Goal: Task Accomplishment & Management: Use online tool/utility

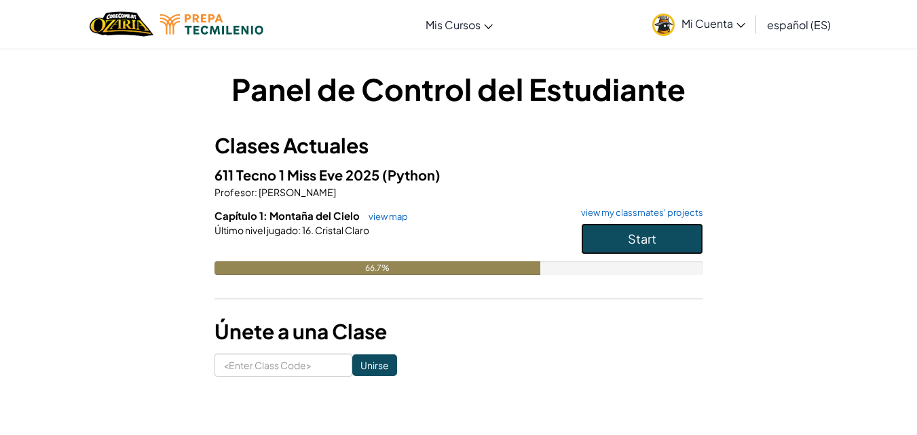
click at [632, 225] on button "Start" at bounding box center [642, 238] width 122 height 31
click at [640, 236] on span "Start" at bounding box center [642, 239] width 29 height 16
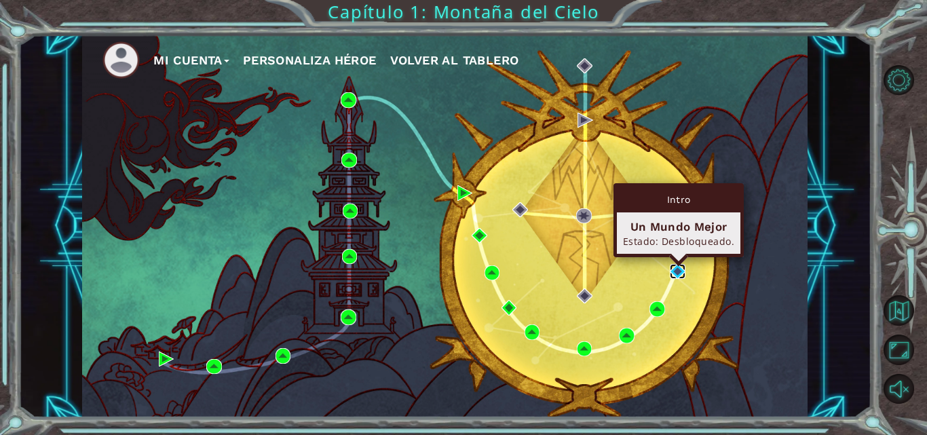
click at [677, 274] on img at bounding box center [677, 271] width 15 height 15
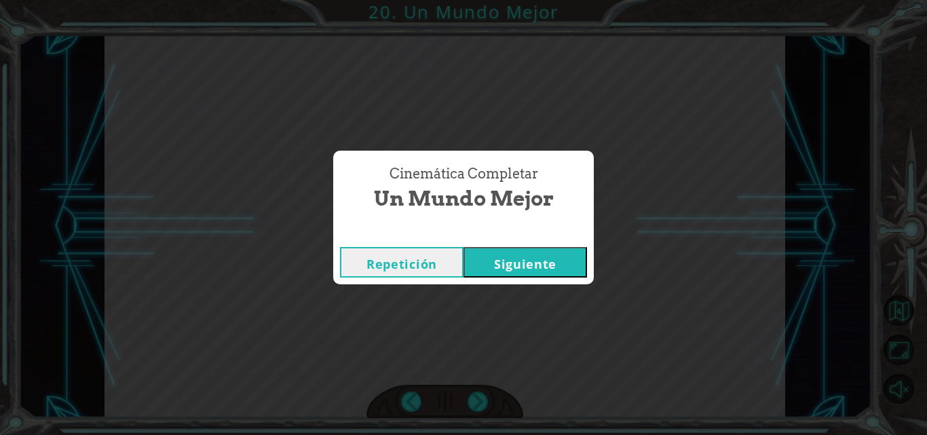
click at [567, 257] on button "Siguiente" at bounding box center [526, 262] width 124 height 31
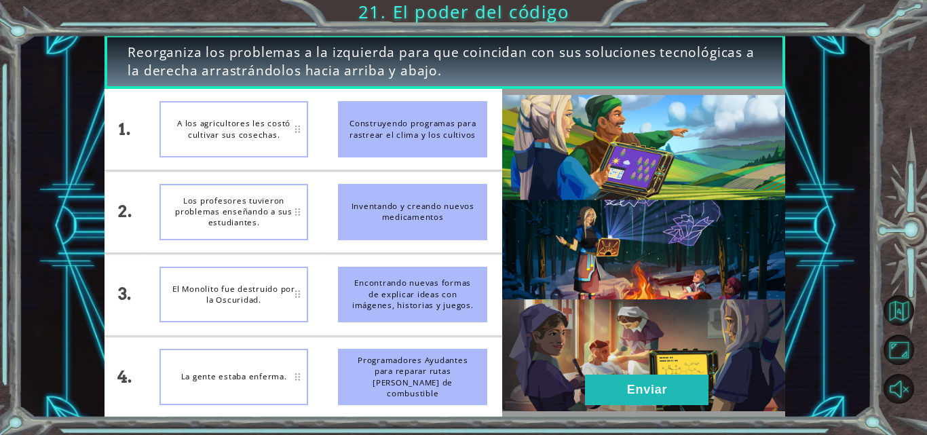
click at [280, 115] on div "A los agricultores les costó cultivar sus cosechas." at bounding box center [233, 129] width 149 height 56
drag, startPoint x: 456, startPoint y: 119, endPoint x: 261, endPoint y: 113, distance: 194.9
click at [261, 113] on div "1. 2. 3. 4. A los agricultores les costó cultivar sus cosechas. Los profesores …" at bounding box center [304, 253] width 398 height 329
click at [261, 113] on div "A los agricultores les costó cultivar sus cosechas." at bounding box center [233, 129] width 149 height 56
click at [300, 132] on div "A los agricultores les costó cultivar sus cosechas." at bounding box center [233, 129] width 149 height 56
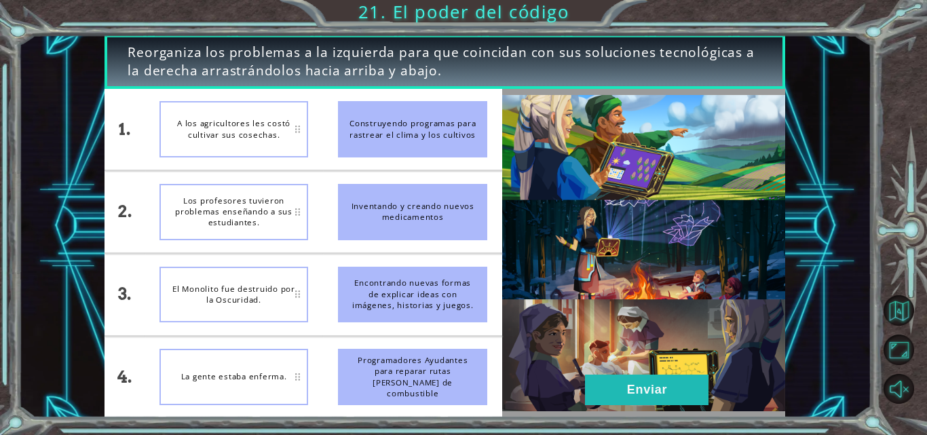
click at [300, 132] on div "A los agricultores les costó cultivar sus cosechas." at bounding box center [233, 129] width 149 height 56
click at [345, 140] on div "Construyendo programas para rastrear el clima y los cultivos" at bounding box center [412, 129] width 149 height 56
drag, startPoint x: 360, startPoint y: 210, endPoint x: 375, endPoint y: 143, distance: 68.0
click at [375, 143] on ul "Construyendo programas para rastrear el clima y los cultivos Inventando y crean…" at bounding box center [412, 253] width 179 height 329
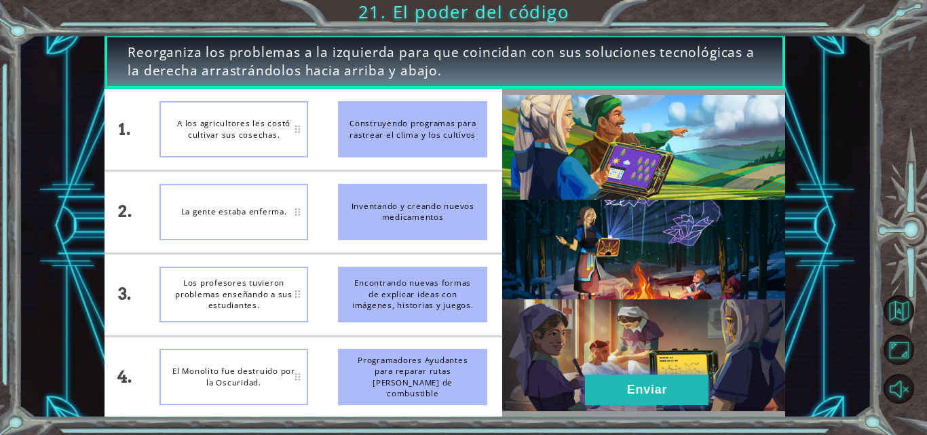
click at [637, 395] on button "Enviar" at bounding box center [647, 390] width 124 height 31
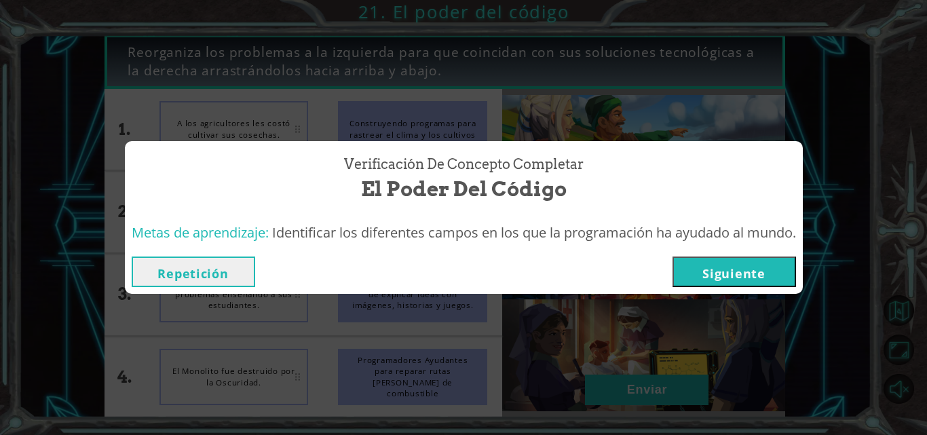
click at [713, 285] on button "Siguiente" at bounding box center [735, 272] width 124 height 31
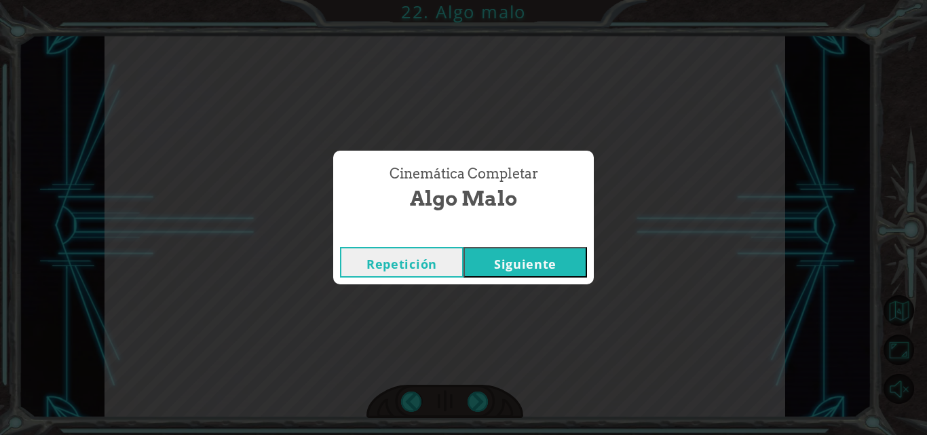
click at [512, 261] on button "Siguiente" at bounding box center [526, 262] width 124 height 31
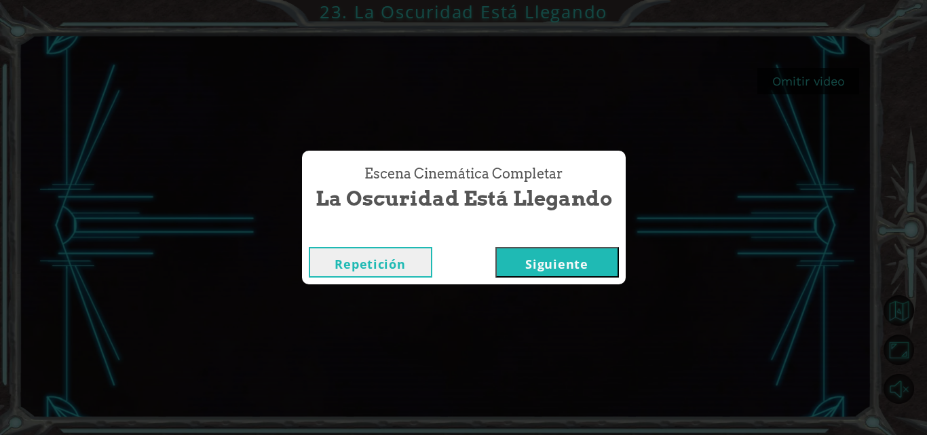
click at [597, 256] on button "Siguiente" at bounding box center [557, 262] width 124 height 31
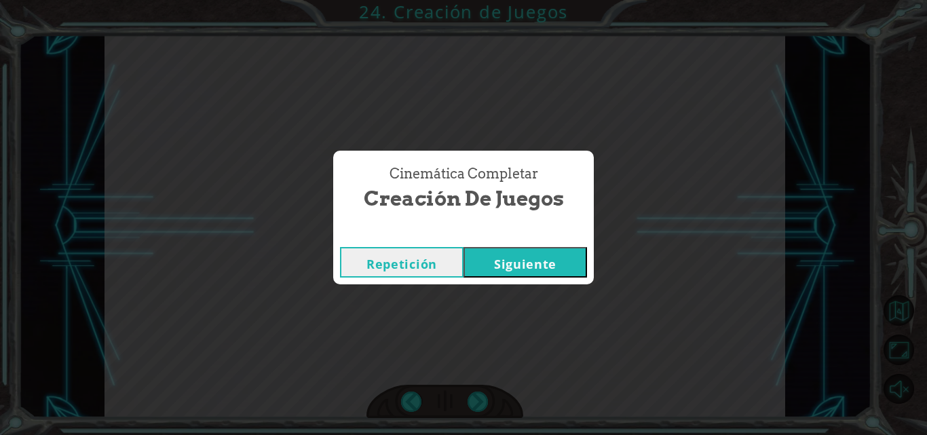
click at [584, 255] on button "Siguiente" at bounding box center [526, 262] width 124 height 31
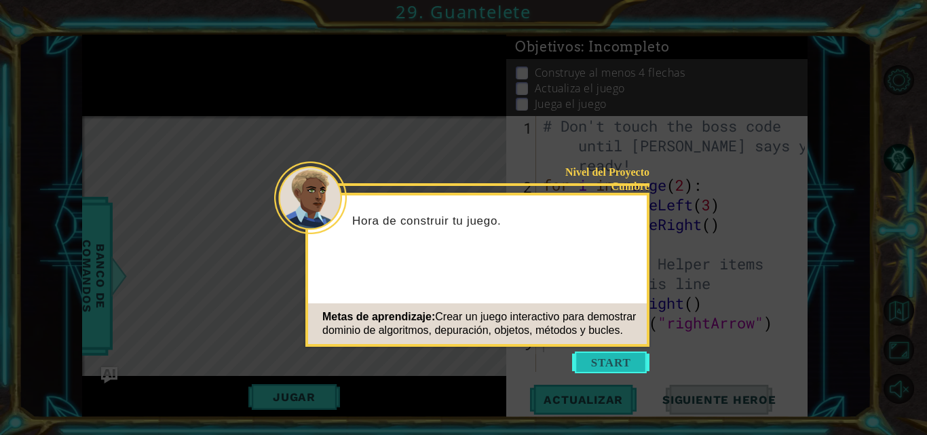
click at [598, 361] on button "Start" at bounding box center [610, 363] width 77 height 22
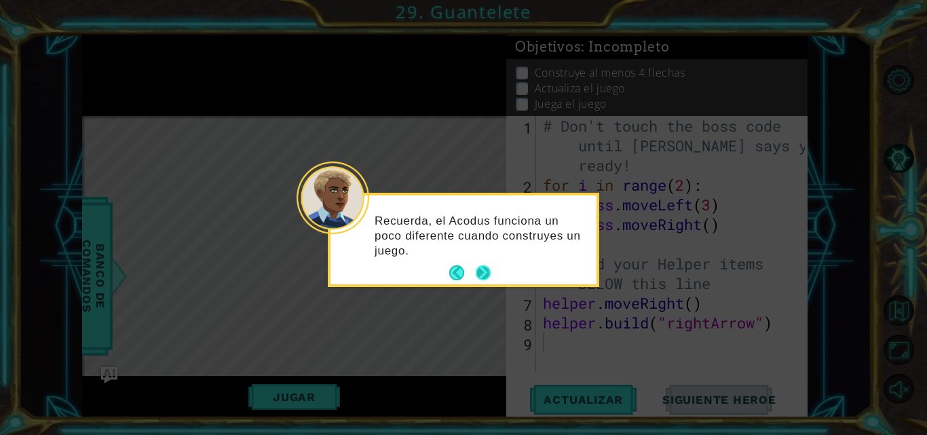
click at [484, 267] on button "Next" at bounding box center [484, 273] width 16 height 16
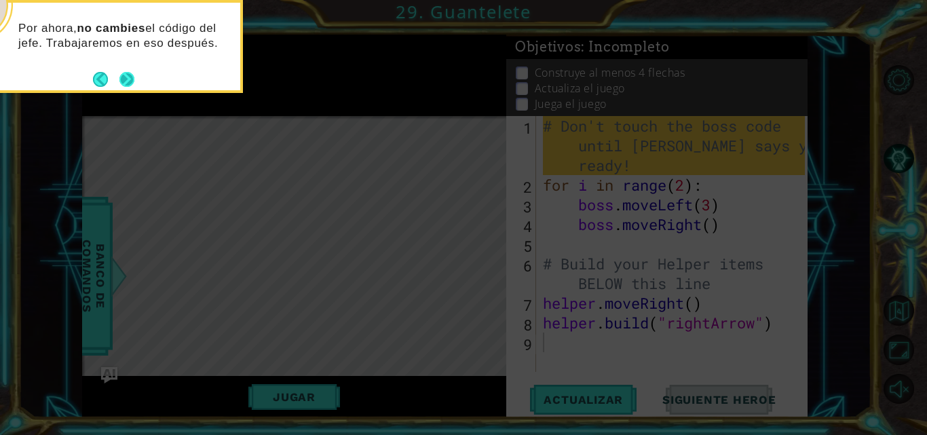
click at [127, 75] on button "Next" at bounding box center [126, 79] width 15 height 15
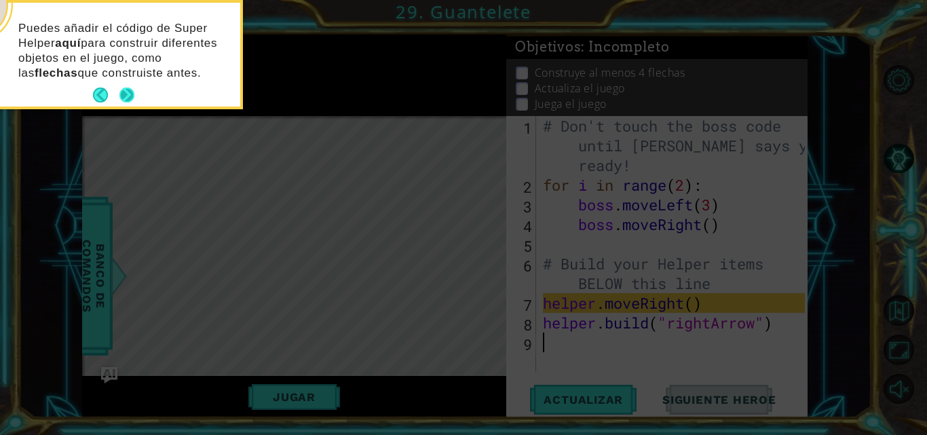
click at [124, 90] on button "Next" at bounding box center [126, 95] width 15 height 15
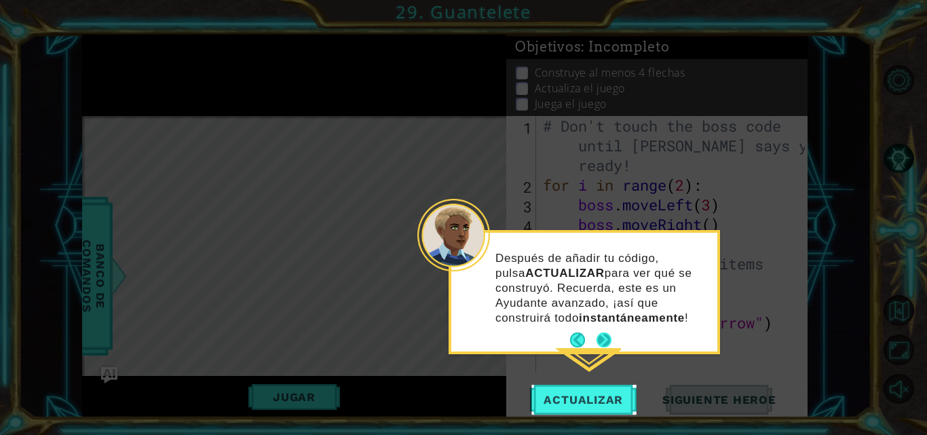
click at [600, 341] on button "Next" at bounding box center [604, 340] width 15 height 15
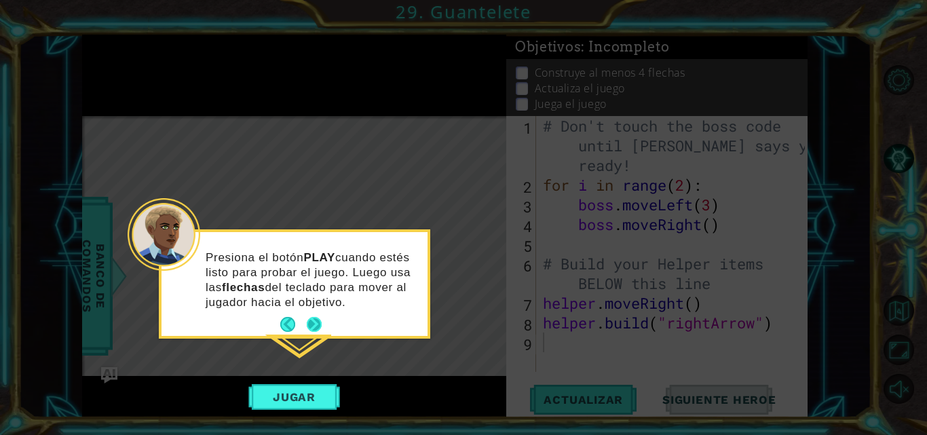
click at [316, 322] on button "Next" at bounding box center [315, 325] width 16 height 16
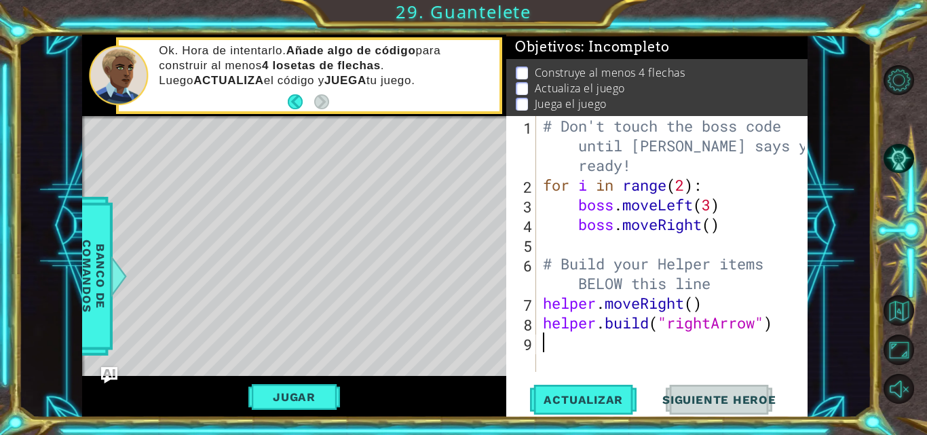
click at [176, 151] on div "Level Map" at bounding box center [395, 316] width 627 height 400
click at [573, 345] on div "# Don't touch the boss code until [PERSON_NAME] says you're ready! for i in ran…" at bounding box center [675, 283] width 271 height 335
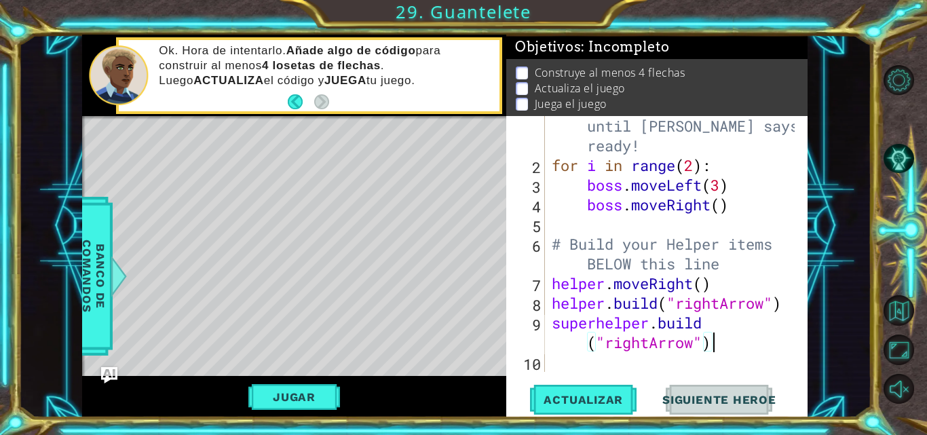
scroll to position [0, 12]
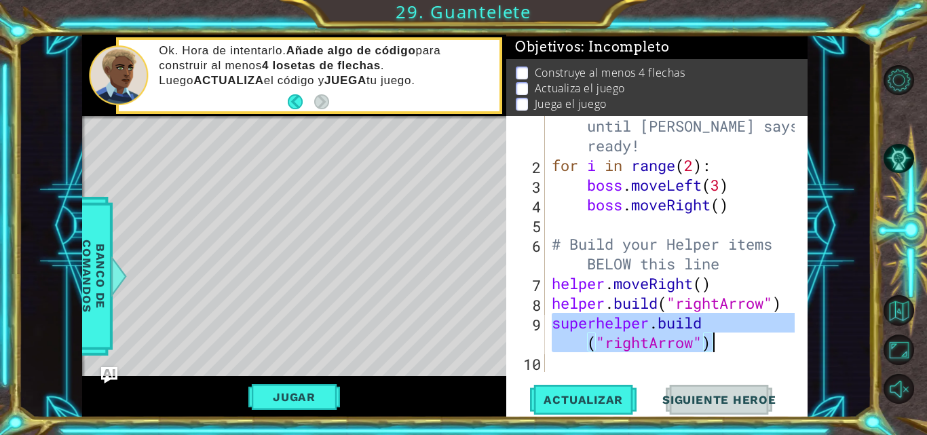
drag, startPoint x: 554, startPoint y: 324, endPoint x: 718, endPoint y: 347, distance: 165.1
click at [718, 347] on div "# Don't touch the boss code until [PERSON_NAME] says you're ready! for i in ran…" at bounding box center [675, 263] width 252 height 335
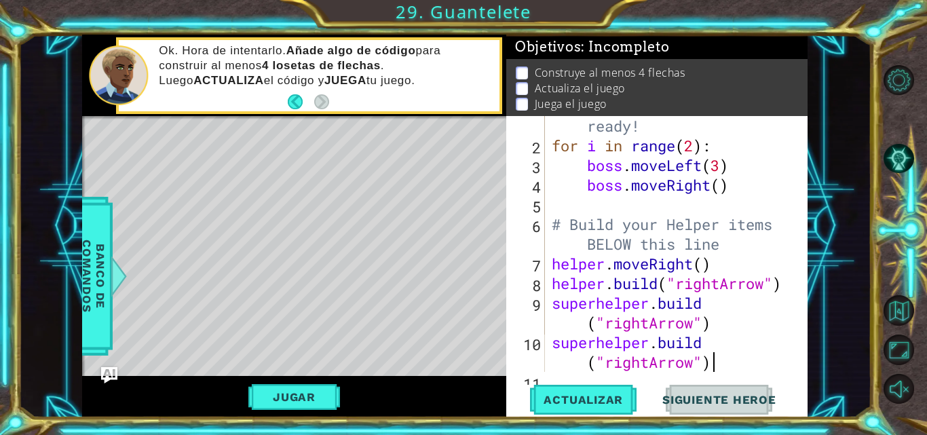
scroll to position [59, 0]
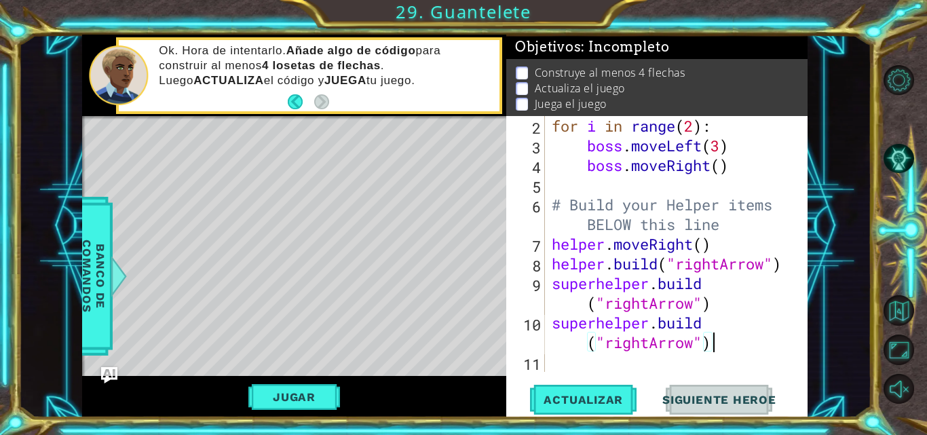
paste textarea "[DOMAIN_NAME]("rightArrow")"
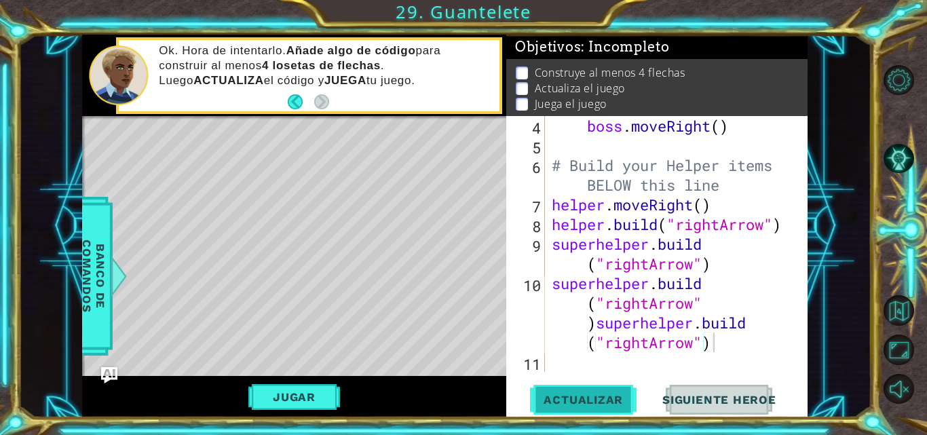
click at [611, 402] on span "Actualizar" at bounding box center [583, 400] width 107 height 14
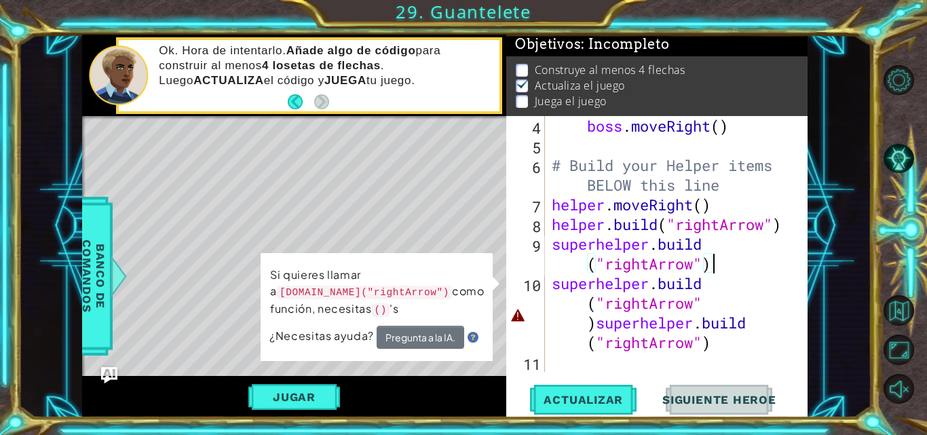
click at [722, 273] on div "boss . moveRight ( ) # Build your Helper items BELOW this line helper . moveRig…" at bounding box center [675, 263] width 252 height 295
click at [600, 322] on div "boss . moveRight ( ) # Build your Helper items BELOW this line helper . moveRig…" at bounding box center [675, 263] width 252 height 295
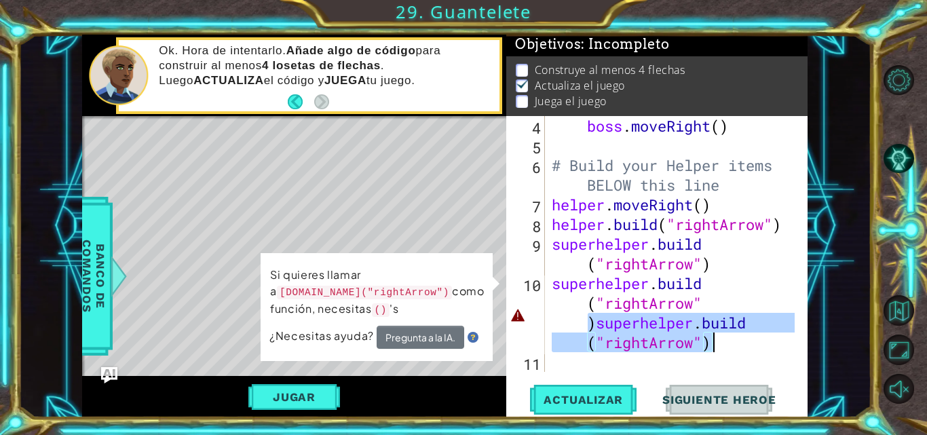
drag, startPoint x: 585, startPoint y: 332, endPoint x: 731, endPoint y: 351, distance: 147.1
click at [731, 351] on div "boss . moveRight ( ) # Build your Helper items BELOW this line helper . moveRig…" at bounding box center [675, 263] width 252 height 295
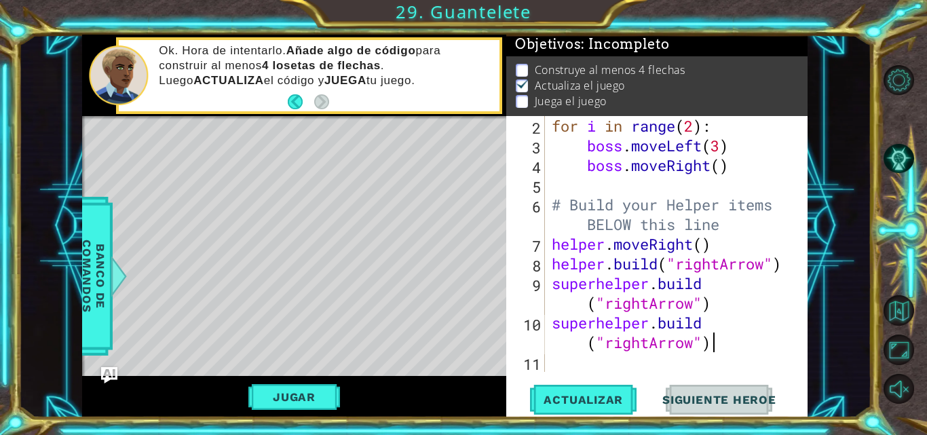
scroll to position [0, 12]
click at [571, 394] on span "Actualizar" at bounding box center [583, 400] width 107 height 14
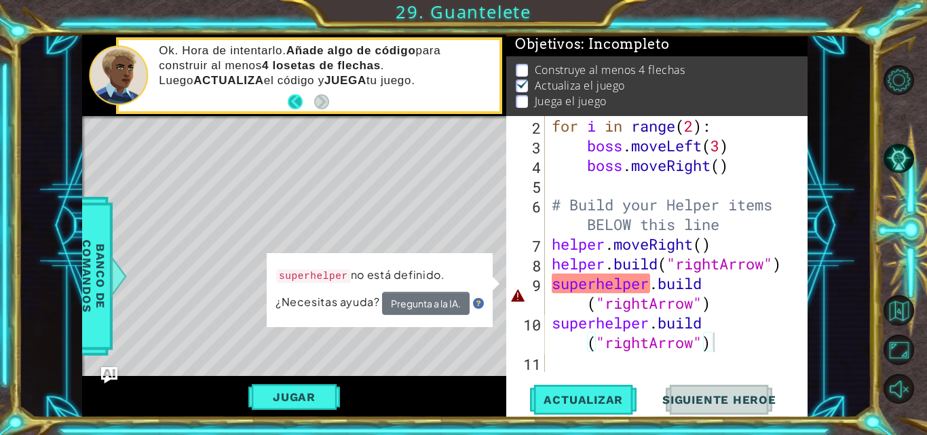
click at [291, 99] on button "Back" at bounding box center [301, 101] width 26 height 15
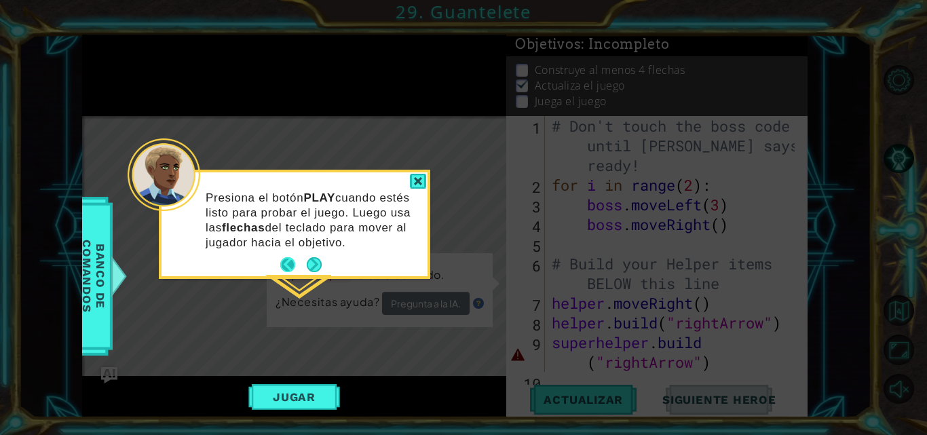
click at [284, 261] on button "Back" at bounding box center [293, 264] width 26 height 15
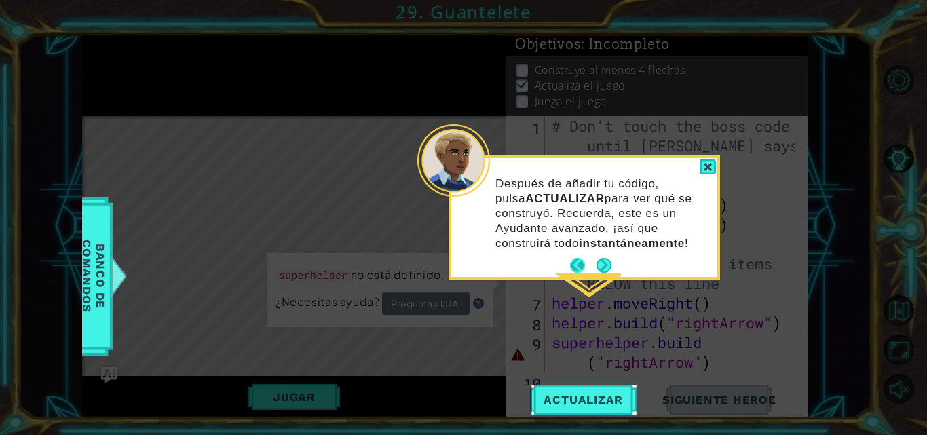
click at [571, 259] on button "Back" at bounding box center [583, 265] width 26 height 15
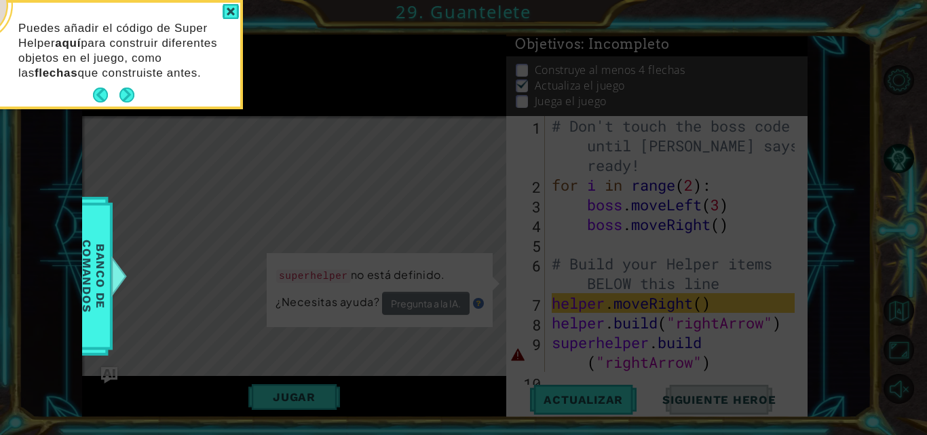
click at [571, 259] on icon at bounding box center [463, 65] width 927 height 740
click at [237, 5] on div at bounding box center [231, 12] width 16 height 16
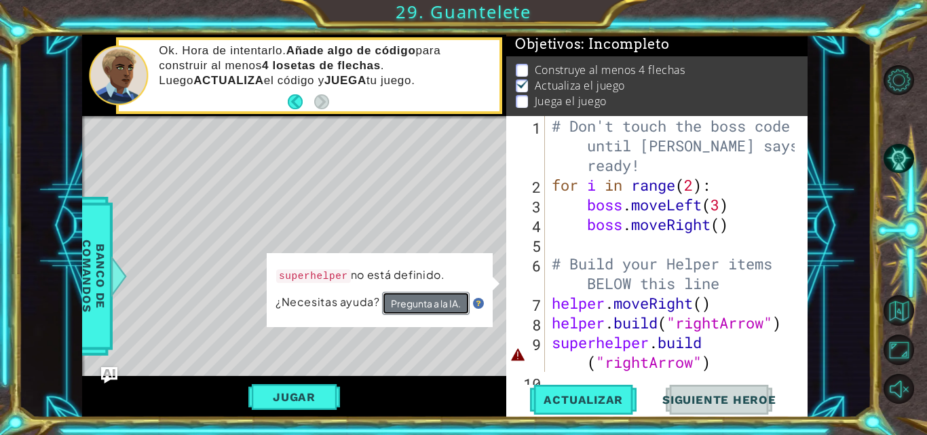
click at [425, 302] on button "Pregunta a la IA." at bounding box center [426, 303] width 88 height 23
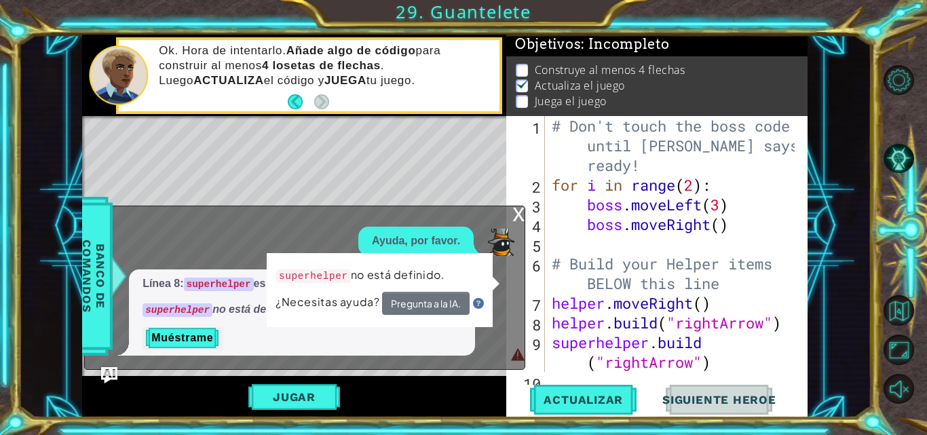
click at [482, 329] on div "Línea 8: superhelper es incorrecto. superhelper no está definido, usa helper . …" at bounding box center [301, 312] width 433 height 87
click at [495, 299] on div "Línea 8: superhelper es incorrecto. superhelper no está definido, usa helper . …" at bounding box center [301, 312] width 433 height 87
click at [489, 284] on div "superhelper no está definido. ¿Necesitas ayuda? Pregunta a la IA." at bounding box center [380, 290] width 226 height 74
click at [493, 281] on div "superhelper no está definido. ¿Necesitas ayuda? Pregunta a la IA." at bounding box center [380, 290] width 226 height 74
click at [383, 261] on div "superhelper no está definido. ¿Necesitas ayuda? Pregunta a la IA." at bounding box center [380, 290] width 226 height 74
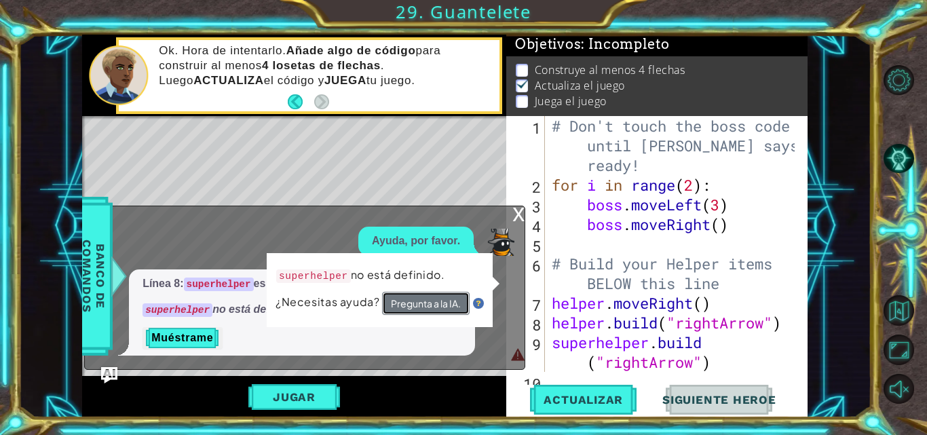
click at [415, 305] on button "Pregunta a la IA." at bounding box center [426, 303] width 88 height 23
click at [349, 309] on span "¿Necesitas ayuda?" at bounding box center [329, 302] width 107 height 14
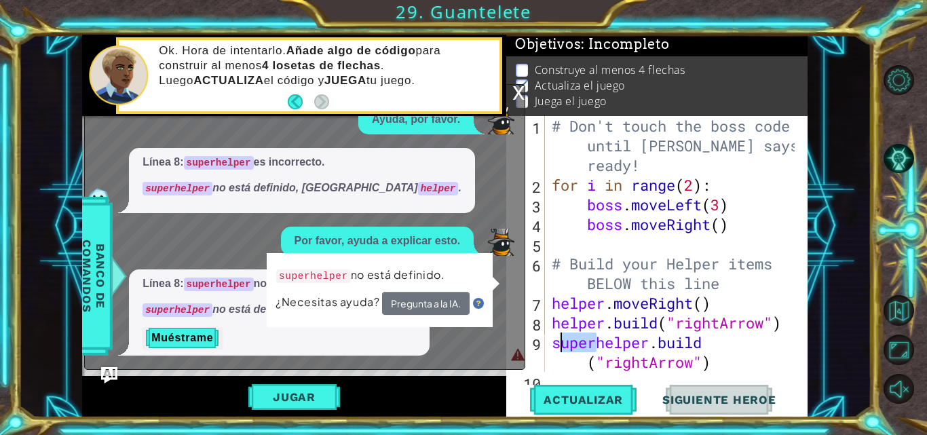
drag, startPoint x: 592, startPoint y: 343, endPoint x: 558, endPoint y: 343, distance: 34.6
click at [558, 343] on div "# Don't touch the boss code until [PERSON_NAME] says you're ready! for i in ran…" at bounding box center [675, 293] width 252 height 354
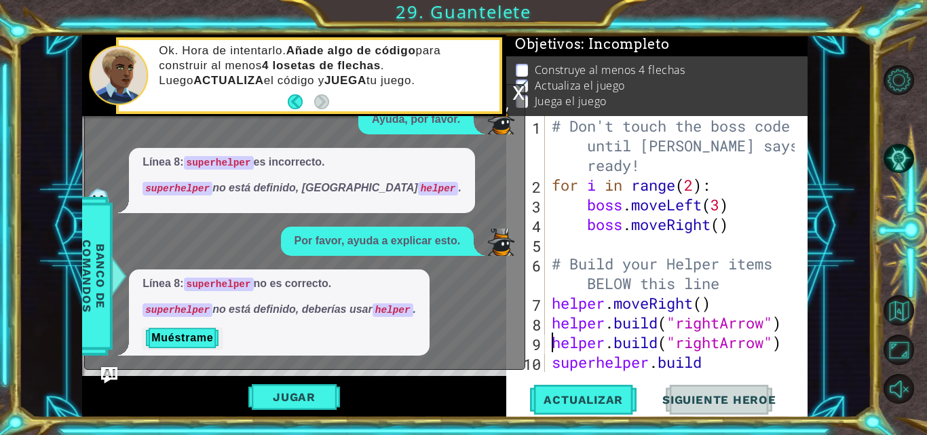
click at [515, 95] on div "x" at bounding box center [518, 92] width 12 height 14
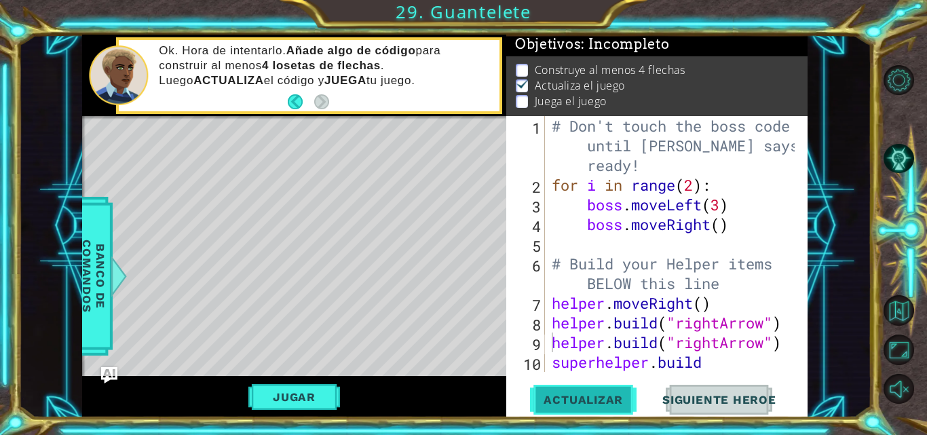
click at [563, 394] on span "Actualizar" at bounding box center [583, 400] width 107 height 14
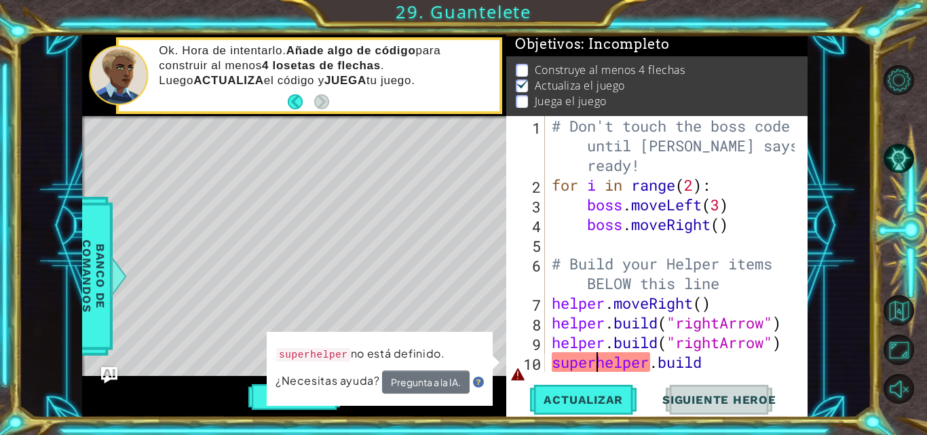
click at [599, 357] on div "# Don't touch the boss code until [PERSON_NAME] says you're ready! for i in ran…" at bounding box center [675, 293] width 252 height 354
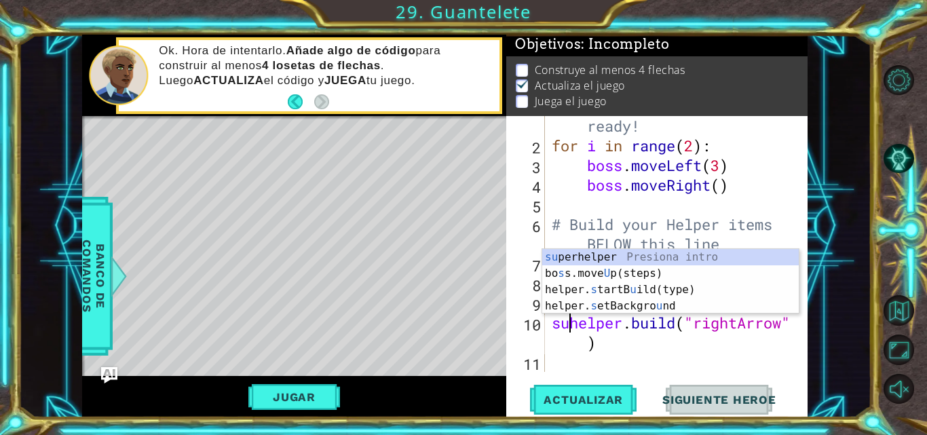
scroll to position [20, 0]
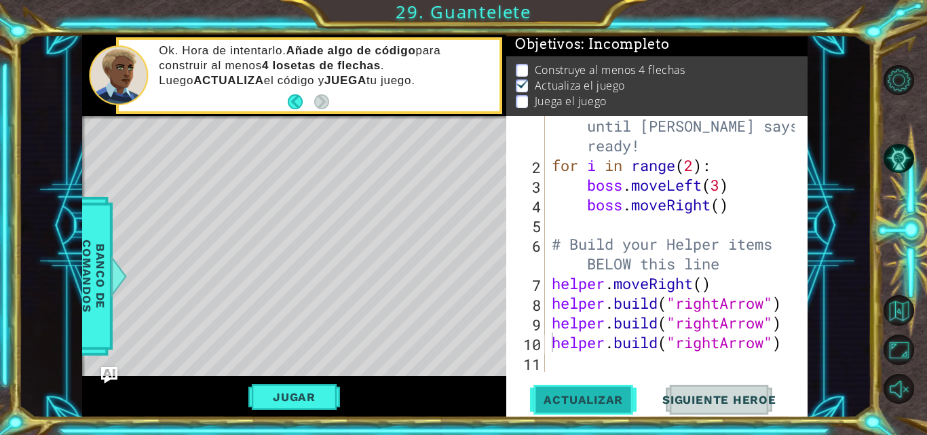
click at [590, 397] on span "Actualizar" at bounding box center [583, 400] width 107 height 14
click at [617, 400] on span "Actualizar" at bounding box center [583, 400] width 107 height 14
click at [599, 163] on div "# Don't touch the boss code until [PERSON_NAME] says you're ready! for i in ran…" at bounding box center [675, 263] width 252 height 335
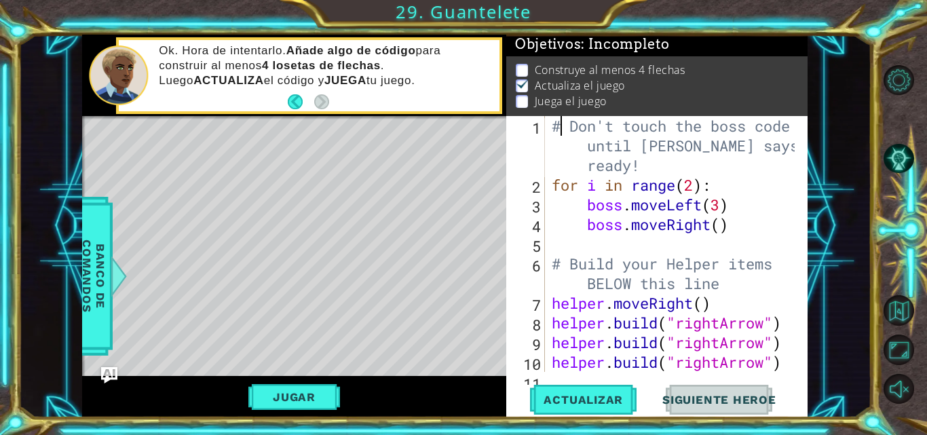
click at [565, 130] on div "# Don't touch the boss code until [PERSON_NAME] says you're ready! for i in ran…" at bounding box center [675, 283] width 252 height 335
click at [597, 390] on button "Actualizar" at bounding box center [583, 400] width 107 height 30
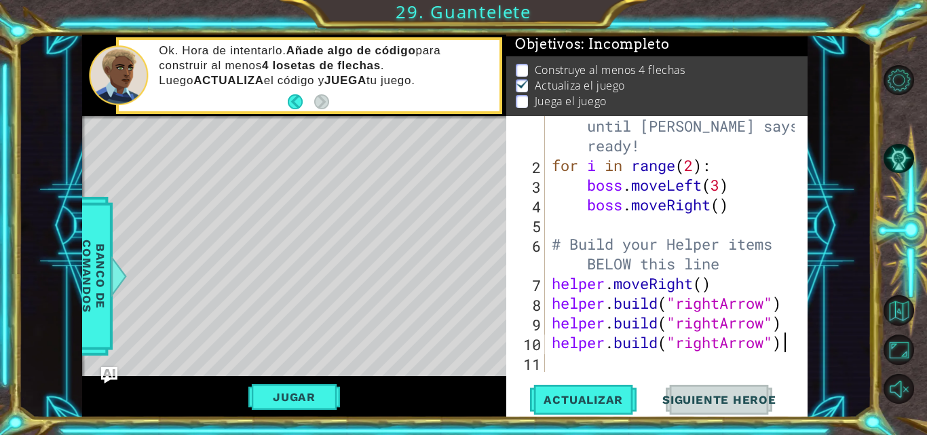
click at [790, 349] on div "# Don't touch the boss code until [PERSON_NAME] says you're ready! for i in ran…" at bounding box center [675, 263] width 252 height 335
paste textarea "[DOMAIN_NAME]("rightArrow")super"
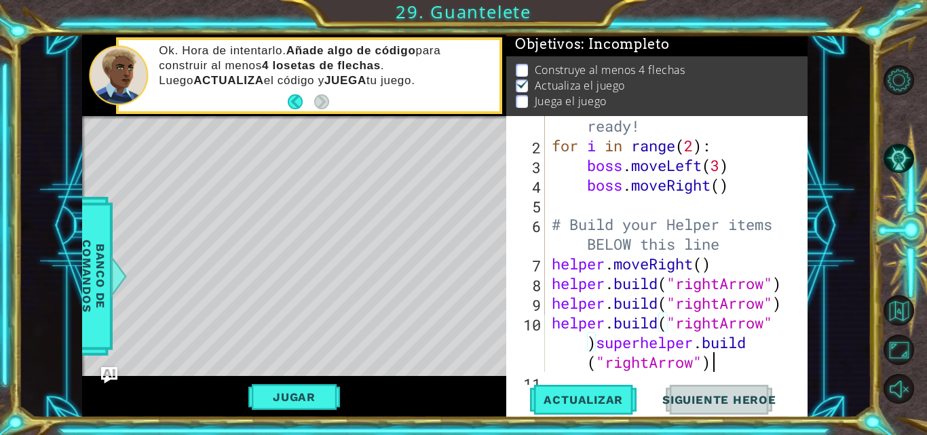
scroll to position [59, 0]
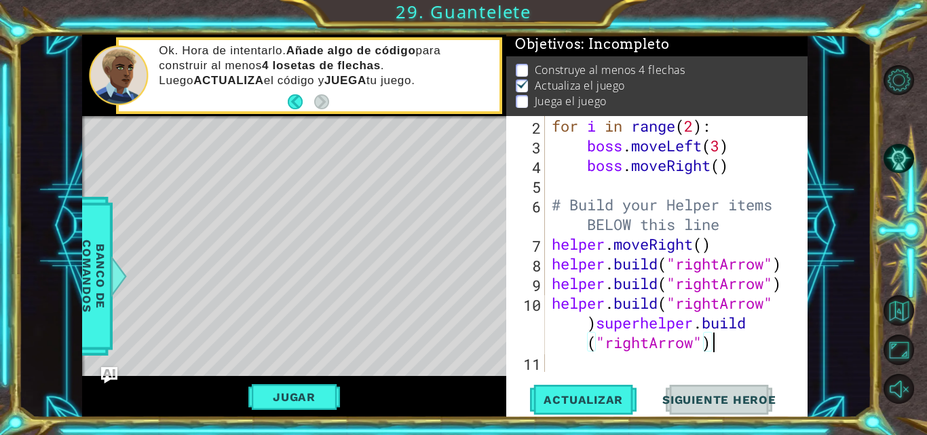
type textarea "[DOMAIN_NAME]("rightArrow")"
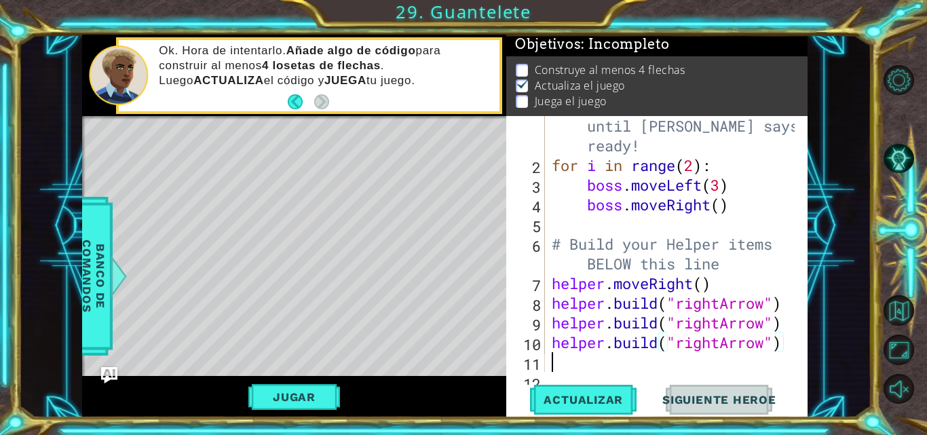
scroll to position [39, 0]
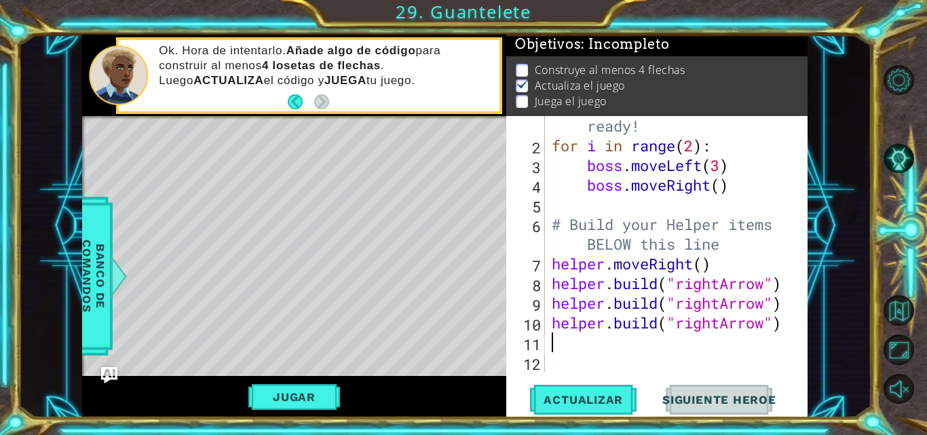
paste textarea "[DOMAIN_NAME]("rightArrow")"
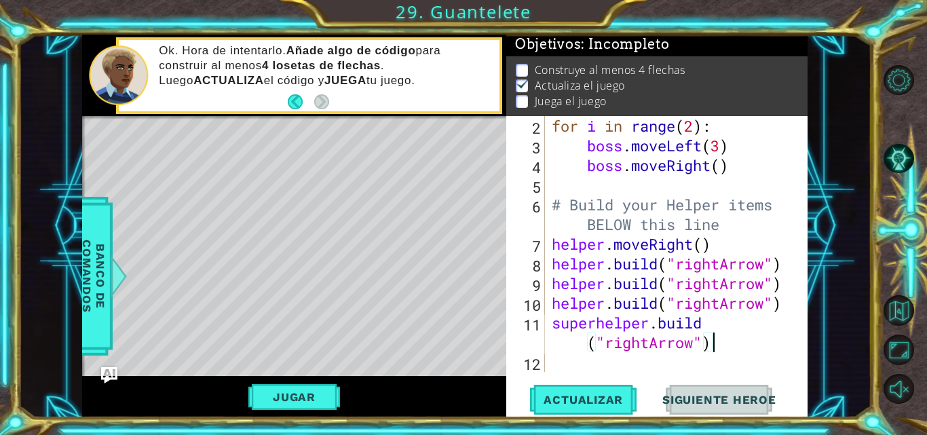
scroll to position [59, 0]
drag, startPoint x: 596, startPoint y: 321, endPoint x: 552, endPoint y: 322, distance: 43.4
click at [552, 322] on div "for i in range ( 2 ) : boss . moveLeft ( 3 ) boss . moveRight ( ) # Build your …" at bounding box center [675, 263] width 252 height 295
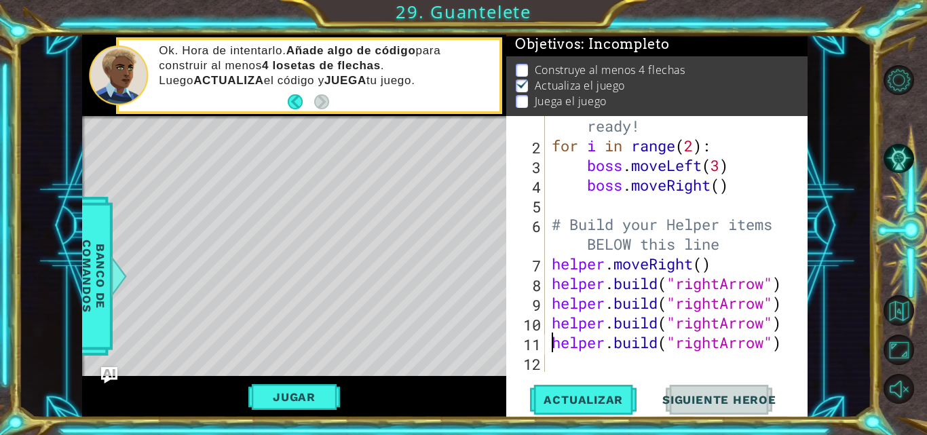
scroll to position [39, 0]
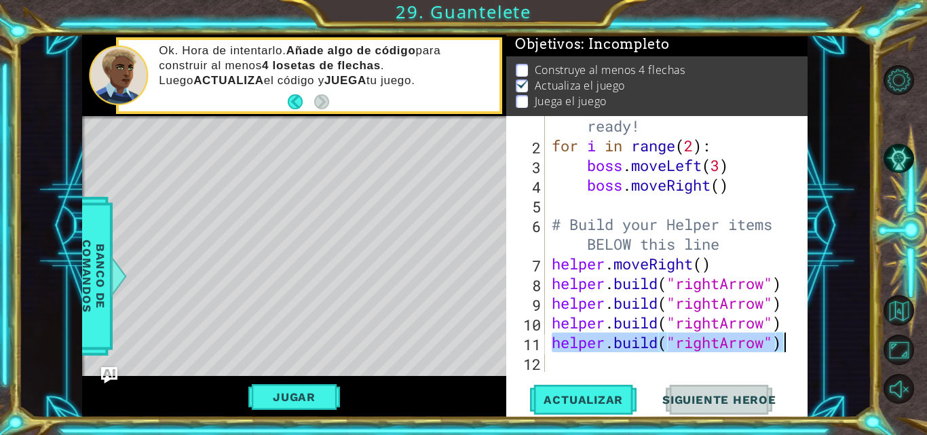
drag, startPoint x: 550, startPoint y: 343, endPoint x: 812, endPoint y: 352, distance: 261.4
click at [812, 352] on div "1 2 3 4 # Don't touch the boss code until [PERSON_NAME] says you're ready! for …" at bounding box center [444, 226] width 853 height 383
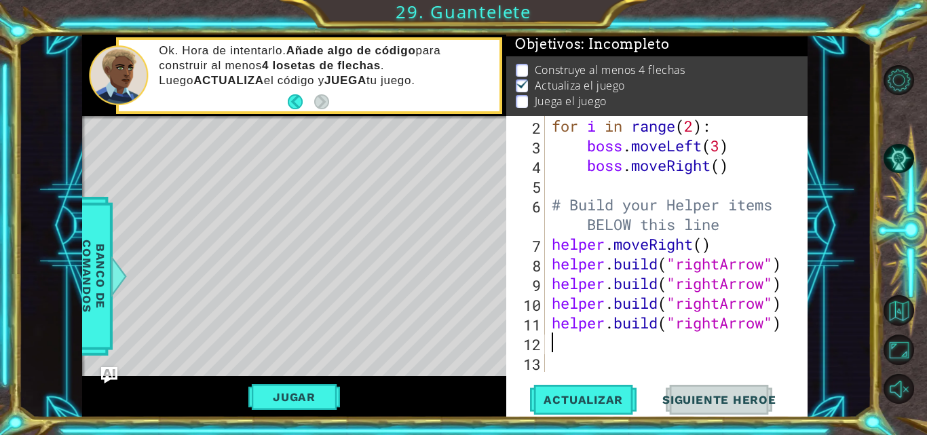
scroll to position [59, 0]
paste textarea "[DOMAIN_NAME]("rightArrow")"
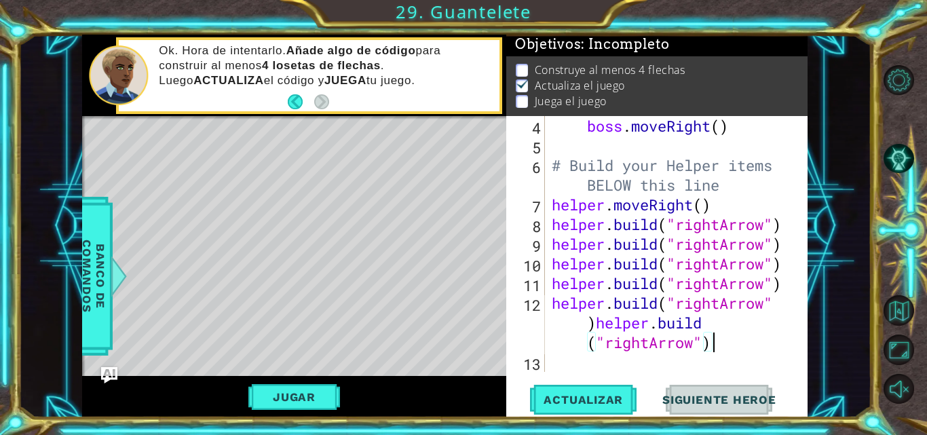
scroll to position [98, 0]
type textarea "[DOMAIN_NAME]("rightArrow")"
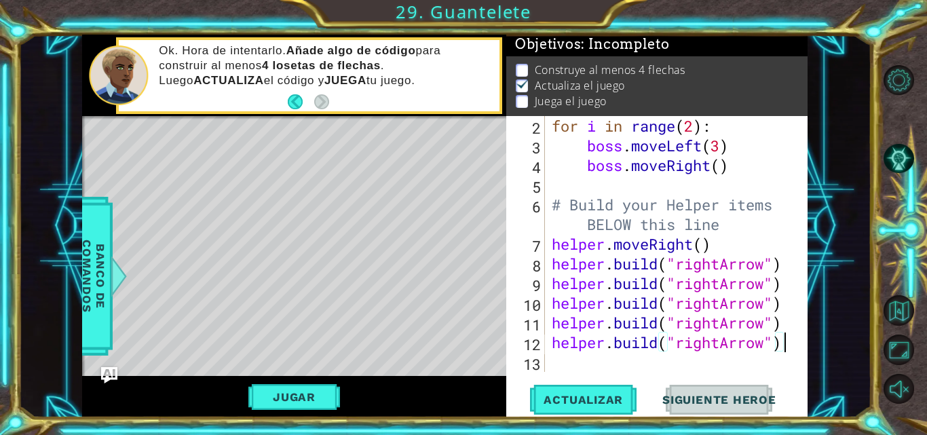
type textarea "}"
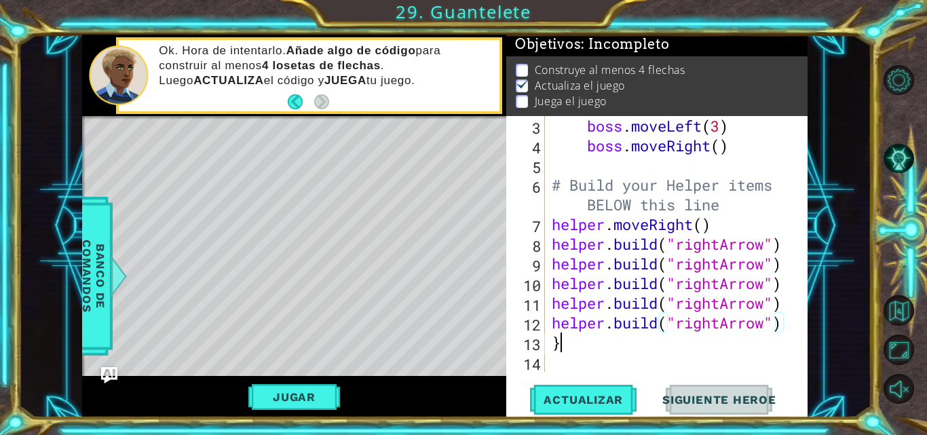
scroll to position [79, 0]
paste textarea "[DOMAIN_NAME]("rightArrow")"
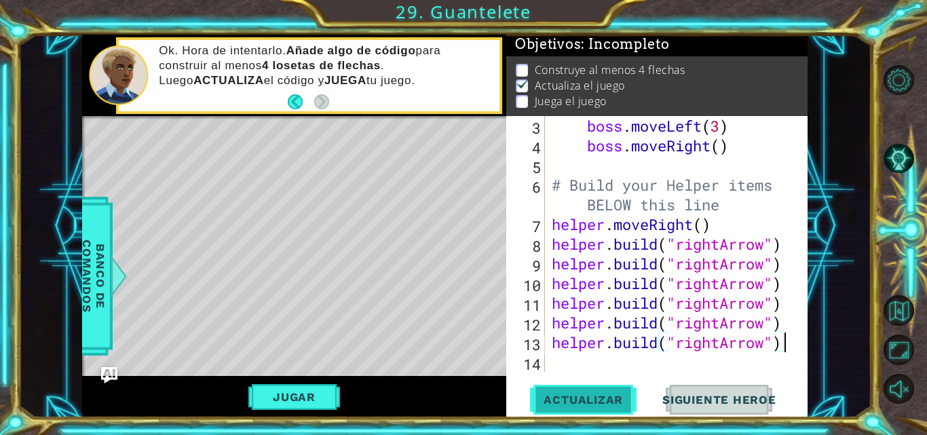
type textarea "[DOMAIN_NAME]("rightArrow")"
click at [611, 390] on button "Actualizar" at bounding box center [583, 400] width 107 height 30
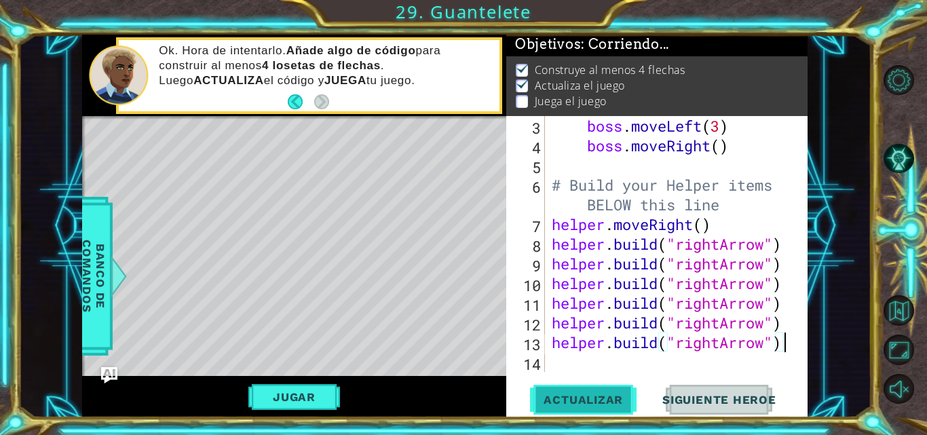
click at [611, 390] on button "Actualizar" at bounding box center [583, 400] width 107 height 30
click at [307, 401] on button "Jugar" at bounding box center [294, 397] width 92 height 26
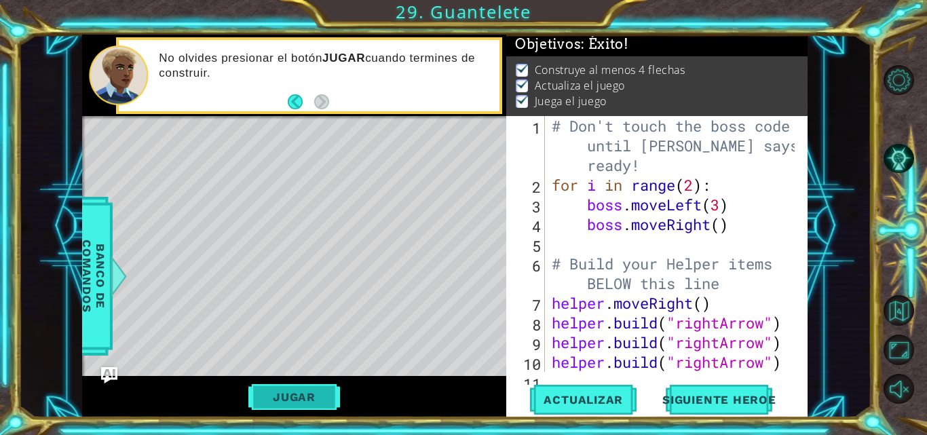
scroll to position [0, 0]
click at [707, 404] on span "Siguiente Heroe" at bounding box center [719, 400] width 141 height 14
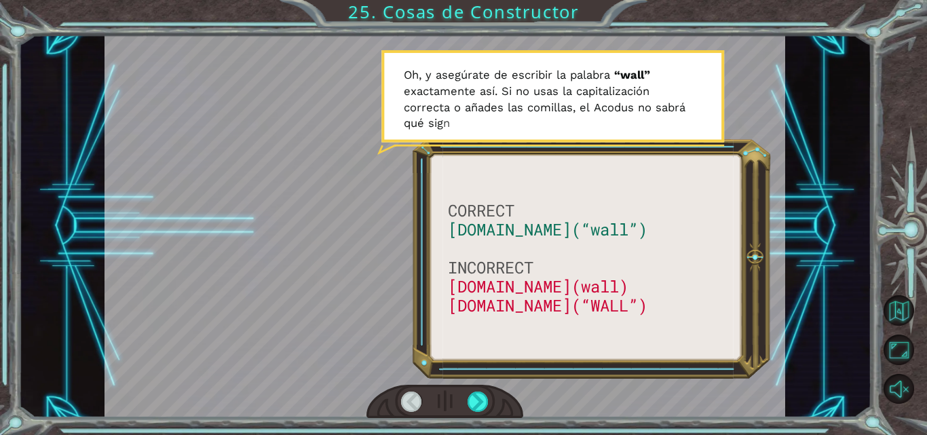
drag, startPoint x: 546, startPoint y: 288, endPoint x: 607, endPoint y: 309, distance: 64.4
click at [607, 309] on div at bounding box center [445, 226] width 681 height 383
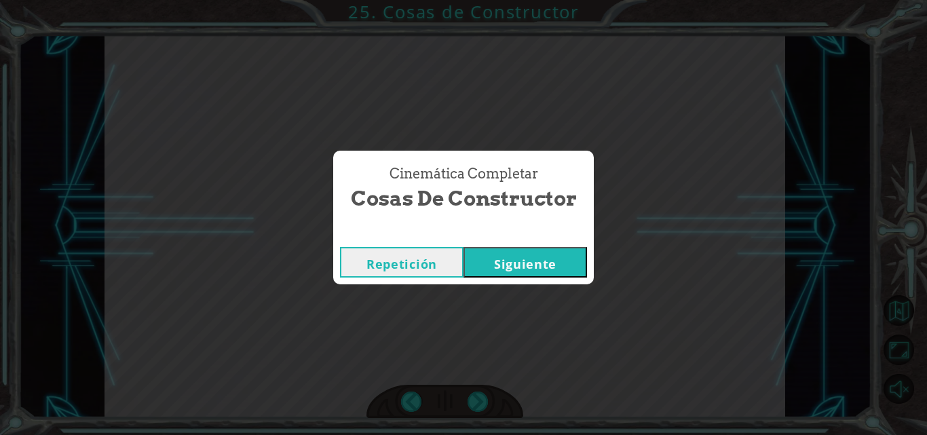
click at [568, 271] on button "Siguiente" at bounding box center [526, 262] width 124 height 31
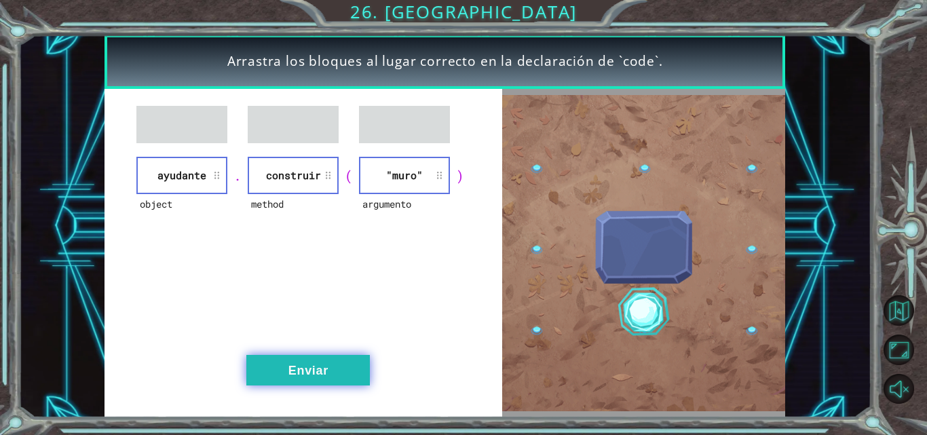
click at [295, 360] on button "Enviar" at bounding box center [308, 370] width 124 height 31
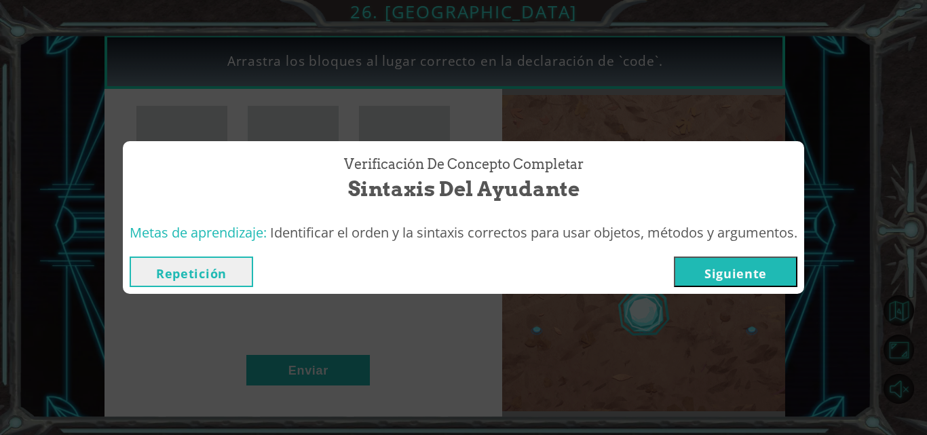
click at [755, 285] on button "Siguiente" at bounding box center [736, 272] width 124 height 31
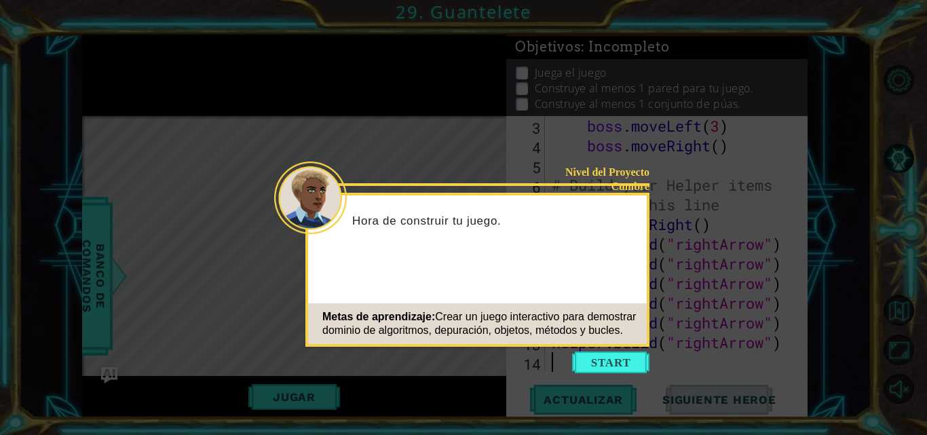
scroll to position [79, 0]
click at [610, 365] on button "Start" at bounding box center [610, 363] width 77 height 22
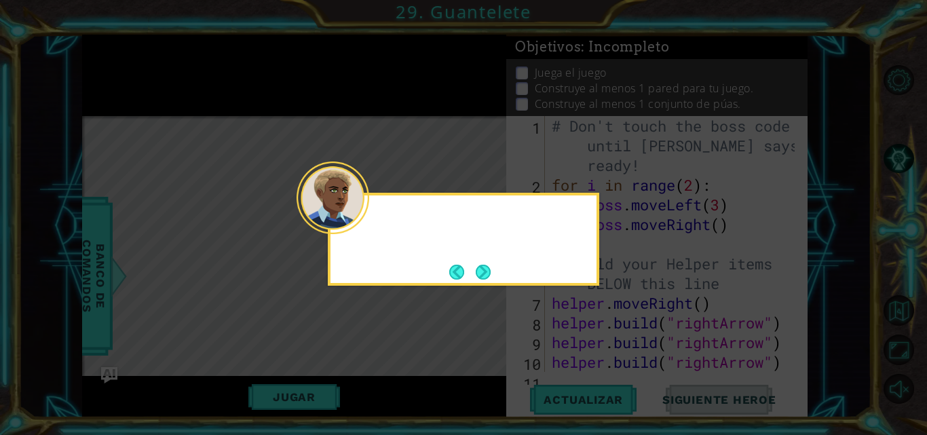
scroll to position [0, 0]
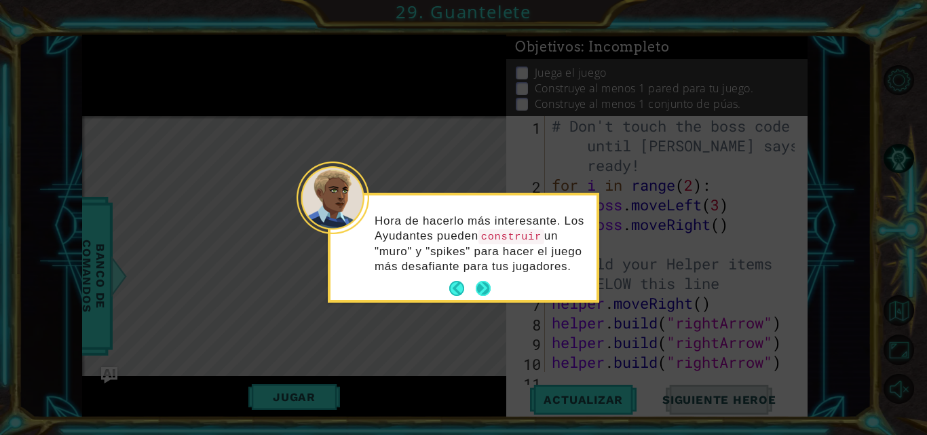
click at [478, 281] on button "Next" at bounding box center [483, 288] width 15 height 15
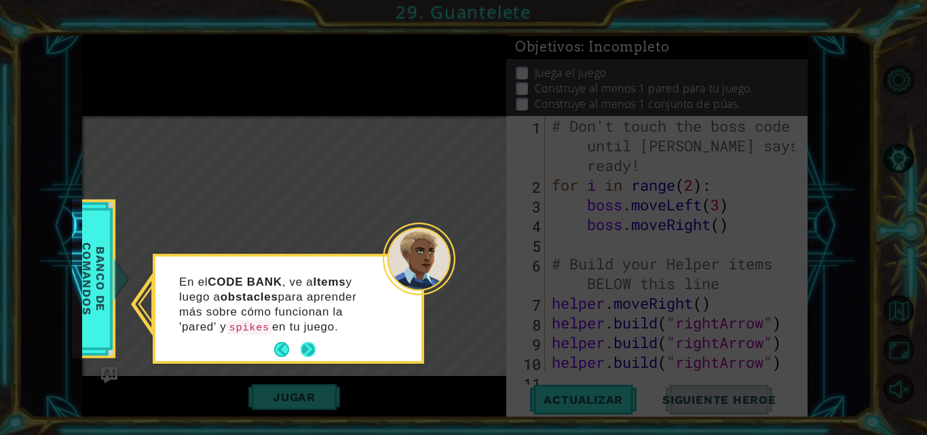
click at [307, 354] on button "Next" at bounding box center [308, 349] width 15 height 15
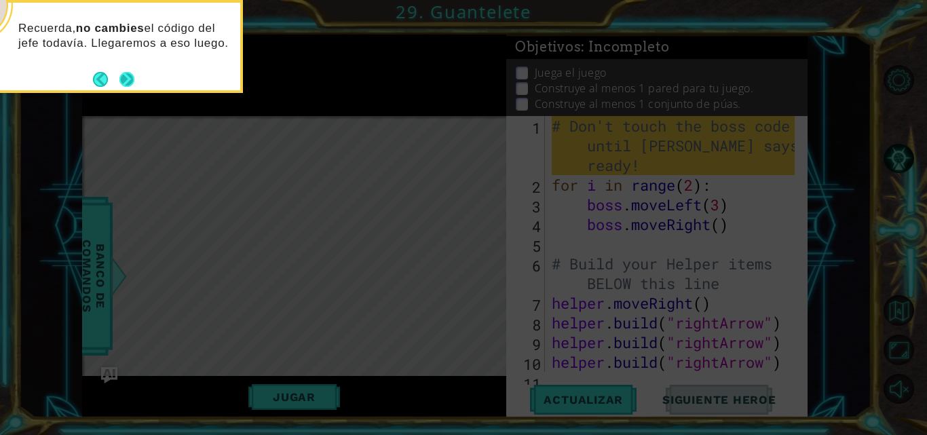
click at [128, 76] on button "Next" at bounding box center [126, 79] width 15 height 15
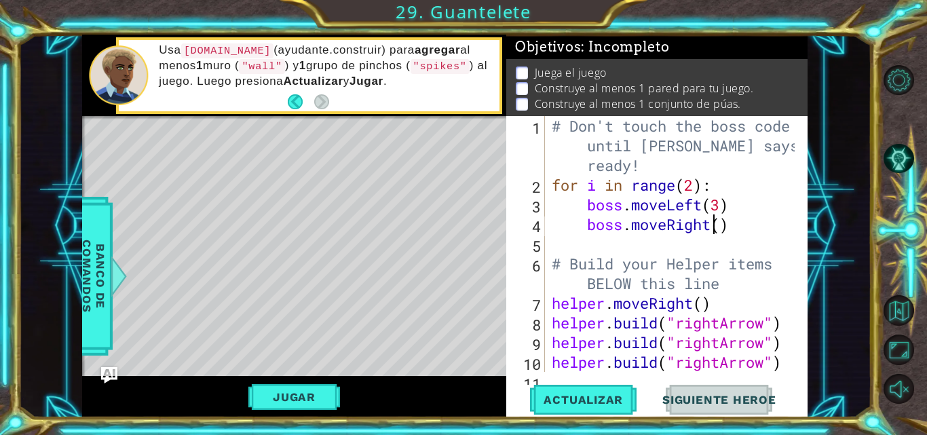
click at [715, 225] on div "# Don't touch the boss code until [PERSON_NAME] says you're ready! for i in ran…" at bounding box center [675, 283] width 252 height 335
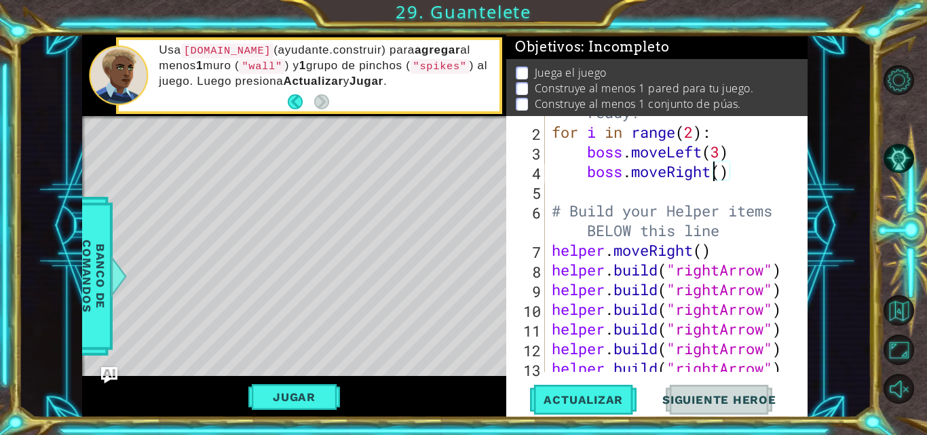
scroll to position [79, 0]
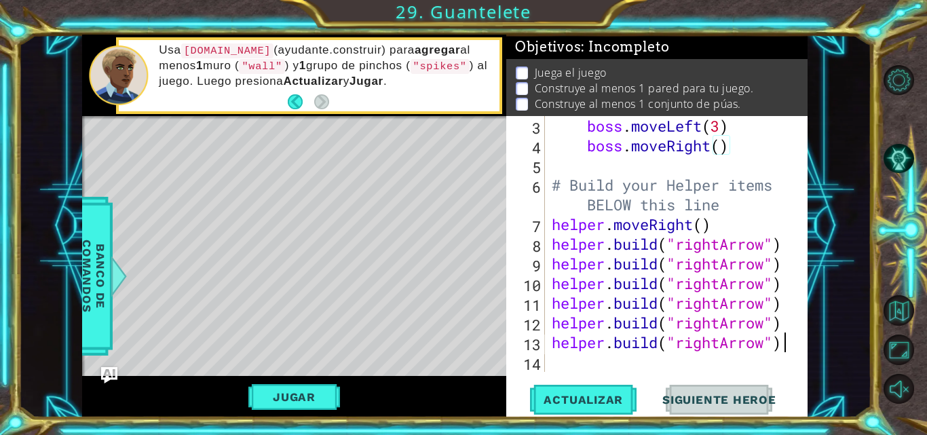
click at [781, 345] on div "boss . moveLeft ( 3 ) boss . moveRight ( ) # Build your Helper items BELOW this…" at bounding box center [675, 263] width 252 height 295
type textarea "[DOMAIN_NAME]("rightArrow")"
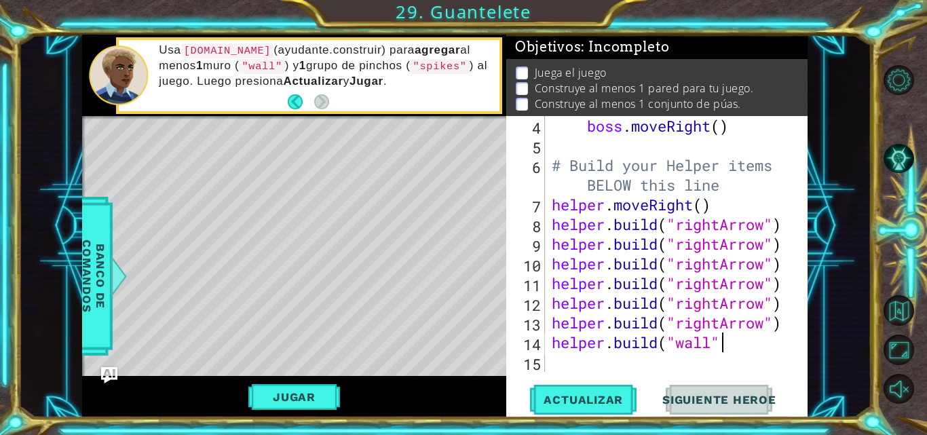
scroll to position [0, 7]
type textarea "[DOMAIN_NAME]("wall")"
click at [596, 389] on button "Actualizar" at bounding box center [583, 400] width 107 height 30
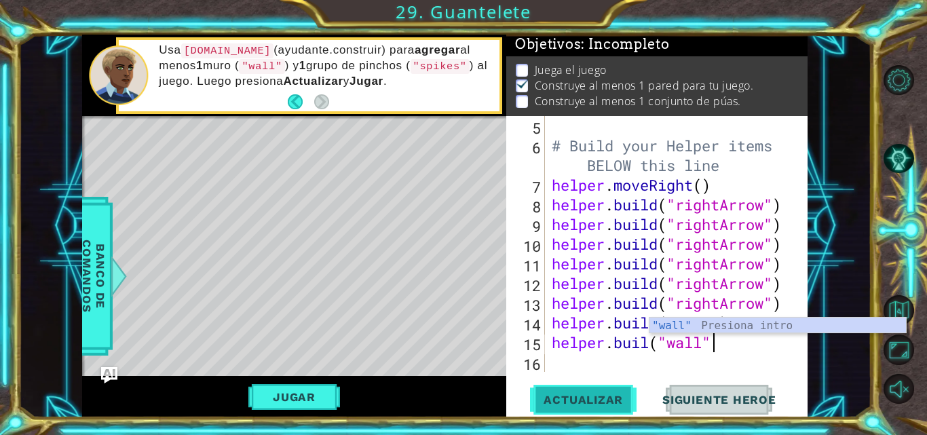
scroll to position [0, 7]
type textarea "helper.buil("wall")"
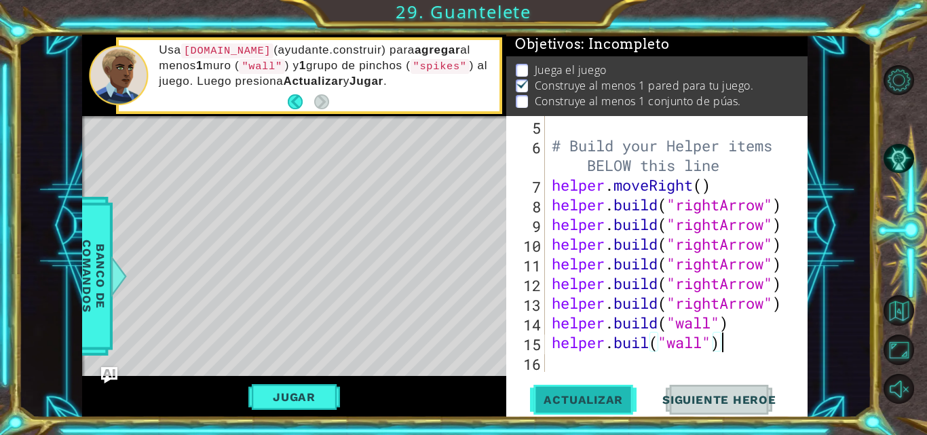
scroll to position [138, 0]
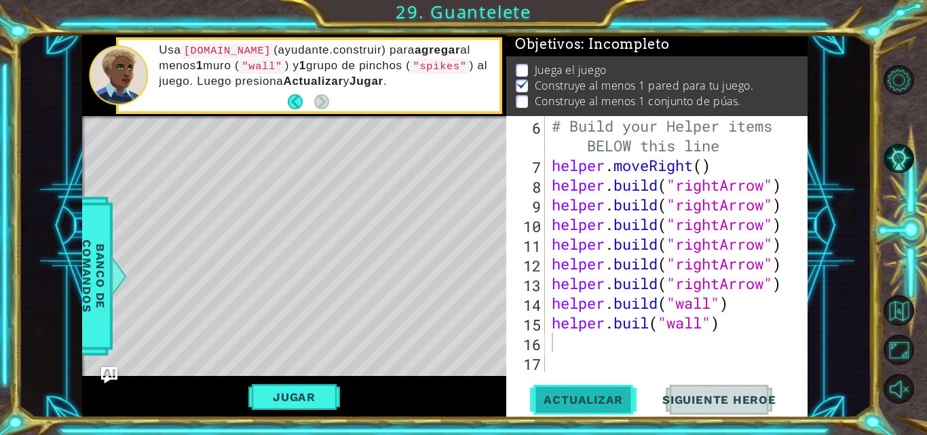
click at [594, 394] on span "Actualizar" at bounding box center [583, 400] width 107 height 14
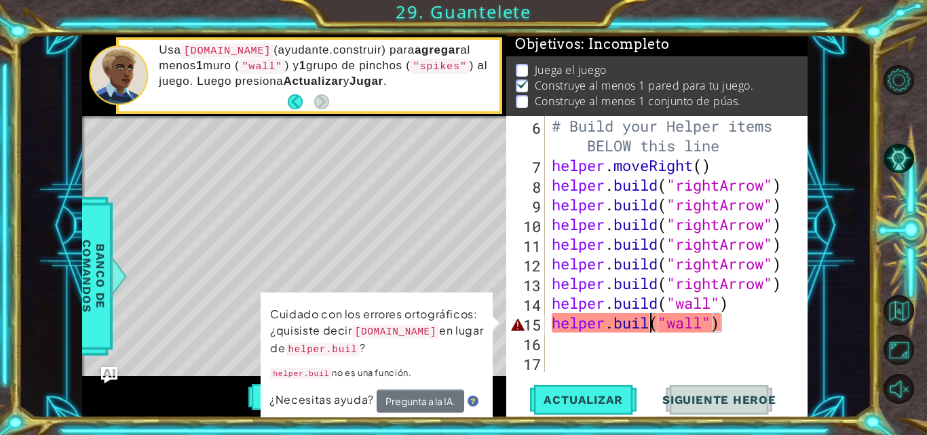
click at [649, 332] on div "# Build your Helper items BELOW this line helper . moveRight ( ) helper . build…" at bounding box center [675, 273] width 252 height 315
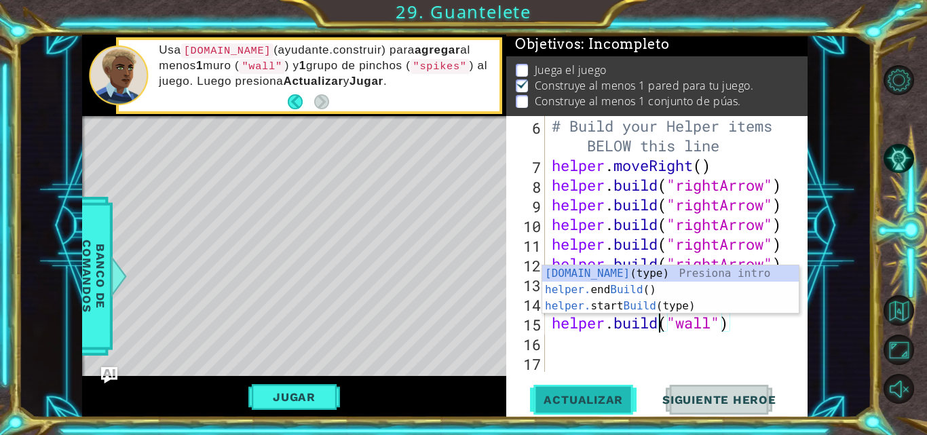
type textarea "[DOMAIN_NAME]("wall")"
click at [617, 414] on button "Actualizar" at bounding box center [583, 400] width 107 height 30
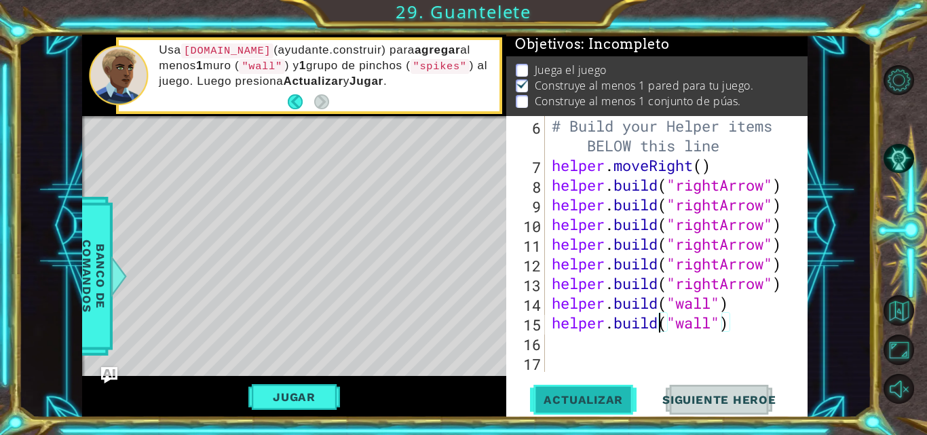
click at [616, 404] on span "Actualizar" at bounding box center [583, 400] width 107 height 14
click at [746, 308] on div "# Build your Helper items BELOW this line helper . moveRight ( ) helper . build…" at bounding box center [675, 273] width 252 height 315
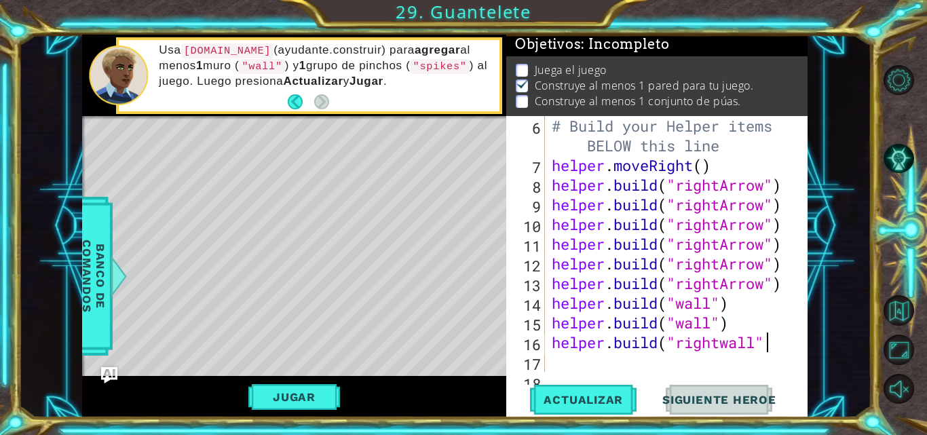
scroll to position [0, 10]
type textarea "[DOMAIN_NAME]("rightwall")"
click at [549, 397] on span "Actualizar" at bounding box center [583, 400] width 107 height 14
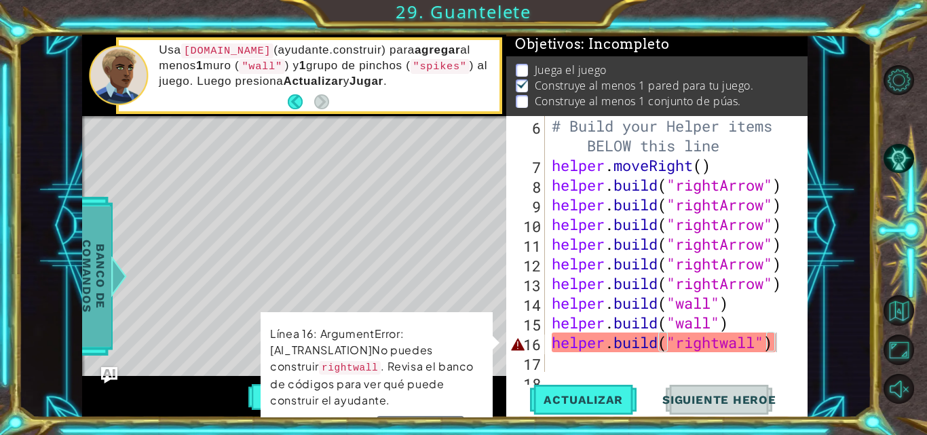
click at [98, 274] on span "Banco de comandos" at bounding box center [93, 276] width 35 height 140
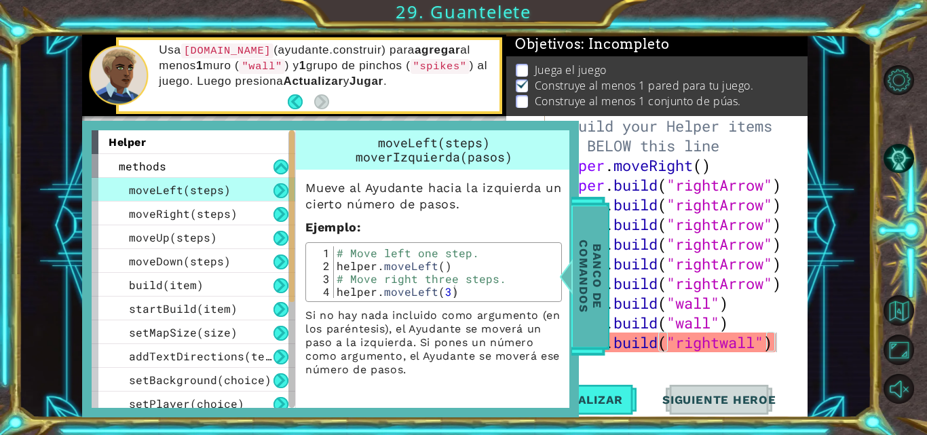
click at [603, 261] on span "Banco de comandos" at bounding box center [590, 276] width 35 height 140
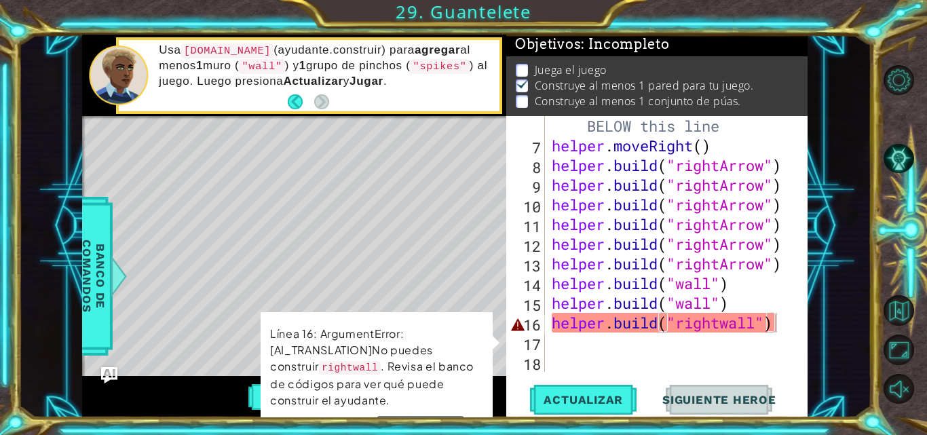
scroll to position [0, 0]
click at [789, 336] on div "# Build your Helper items BELOW this line helper . moveRight ( ) helper . build…" at bounding box center [675, 253] width 252 height 315
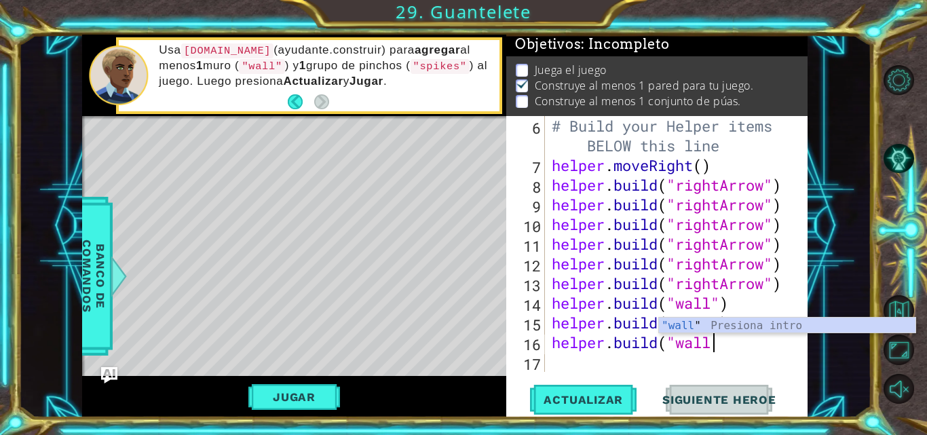
scroll to position [0, 7]
type textarea "[DOMAIN_NAME]("wall")"
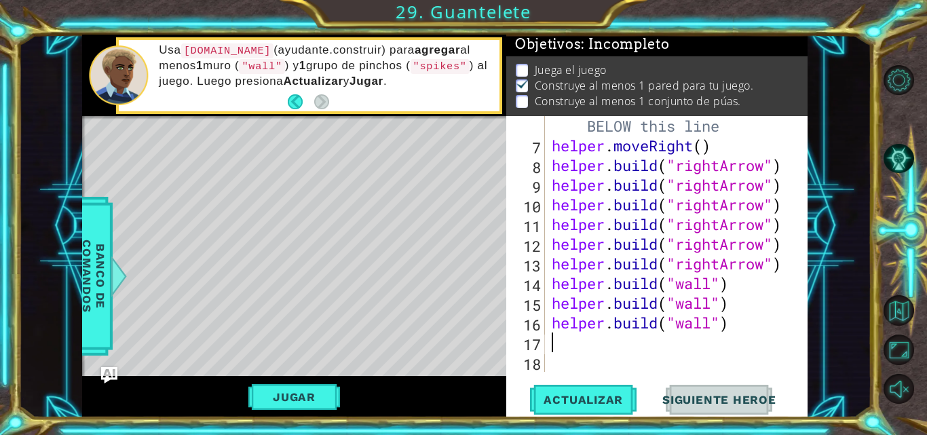
scroll to position [157, 0]
click at [98, 252] on span "Banco de comandos" at bounding box center [93, 276] width 35 height 140
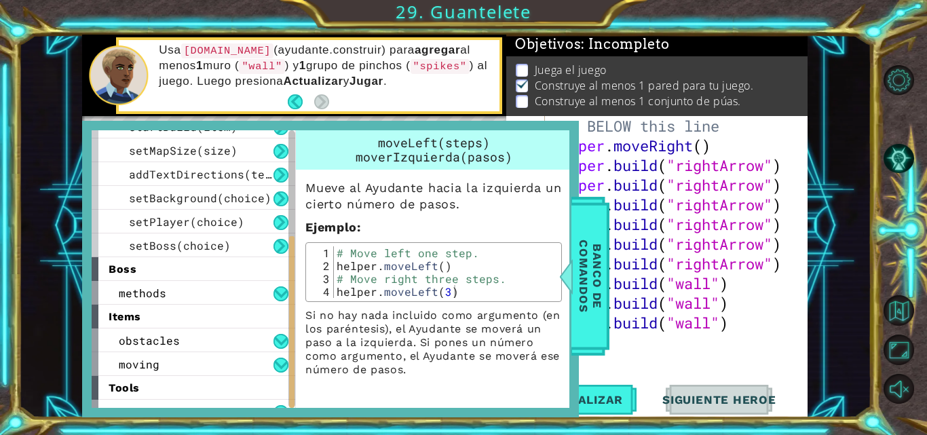
scroll to position [197, 0]
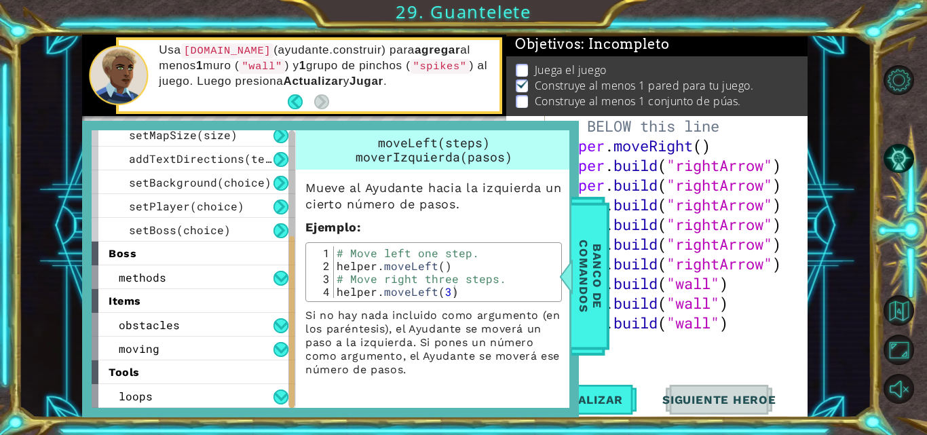
click at [181, 299] on div "items" at bounding box center [194, 301] width 204 height 24
click at [229, 325] on div "obstacles" at bounding box center [194, 325] width 204 height 24
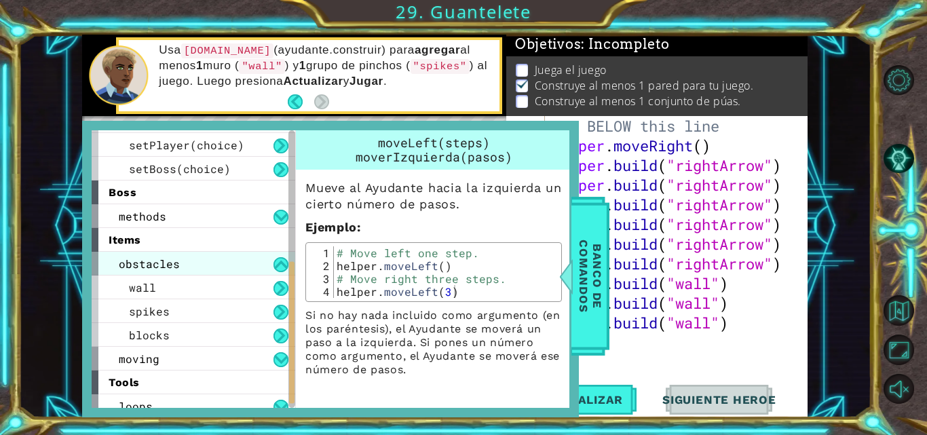
scroll to position [261, 0]
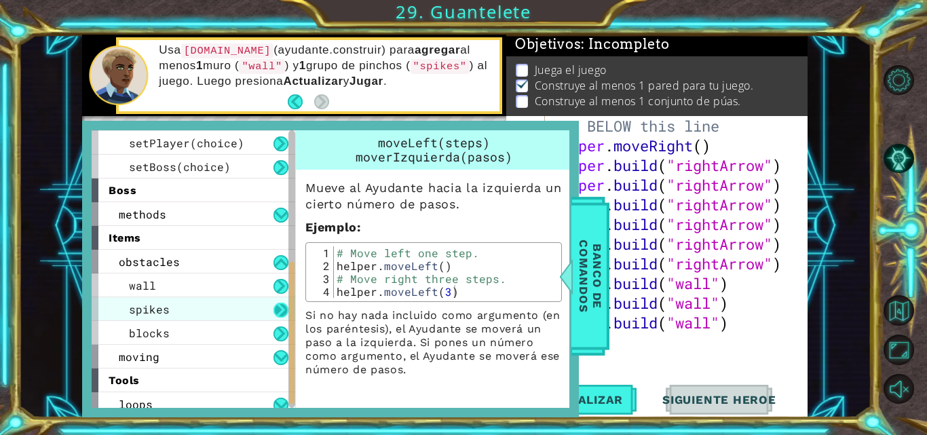
click at [286, 305] on button at bounding box center [281, 310] width 15 height 15
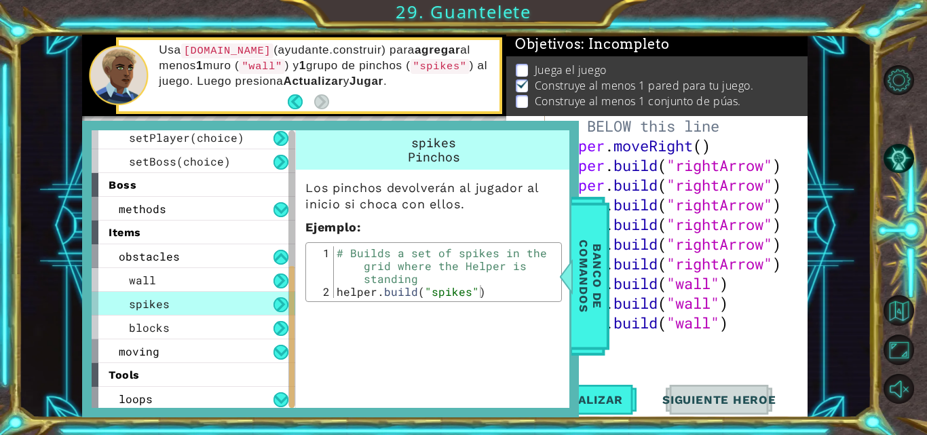
scroll to position [269, 0]
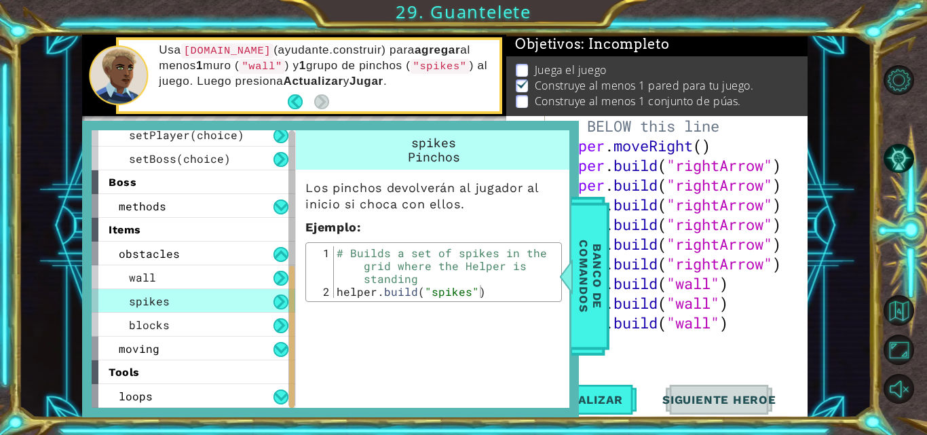
click at [761, 347] on div "# Build your Helper items BELOW this line helper . moveRight ( ) helper . build…" at bounding box center [675, 253] width 252 height 315
type textarea "[DOMAIN_NAME]("spikes")"
drag, startPoint x: 337, startPoint y: 288, endPoint x: 488, endPoint y: 290, distance: 150.7
click at [488, 290] on div "# Builds a set of spikes in the grid where the Helper is standing helper . buil…" at bounding box center [446, 297] width 224 height 103
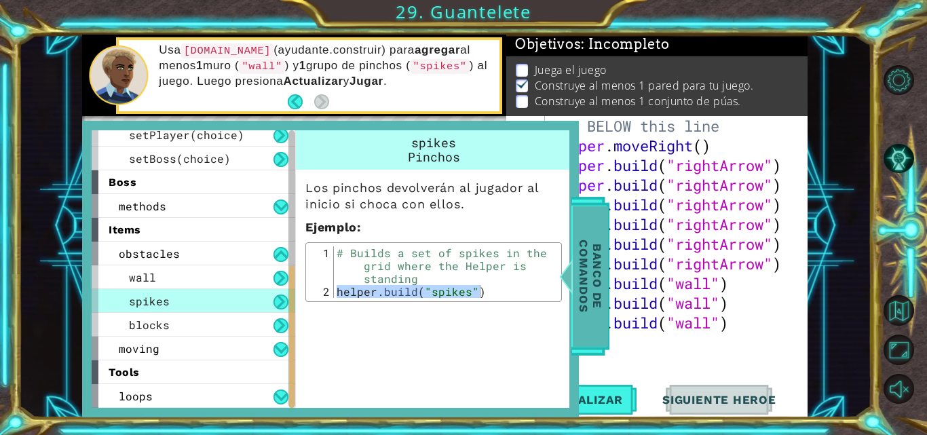
click at [602, 278] on span "Banco de comandos" at bounding box center [590, 276] width 35 height 140
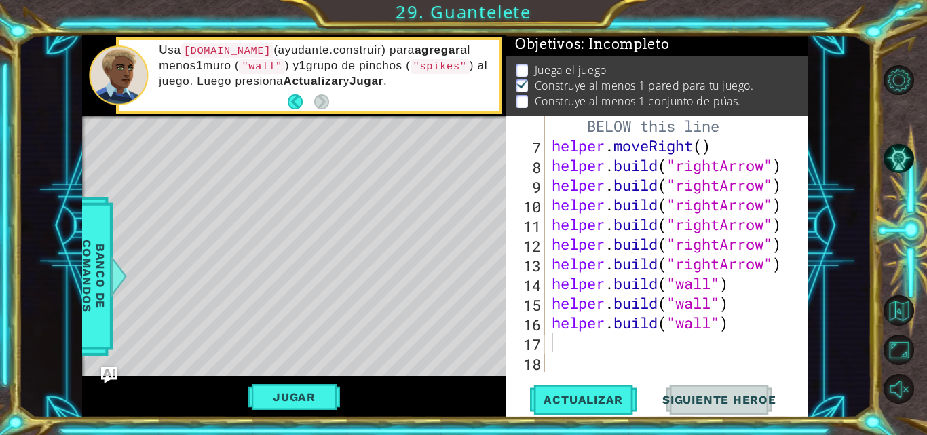
type textarea "[DOMAIN_NAME]("wall")"
click at [740, 331] on div "# Build your Helper items BELOW this line helper . moveRight ( ) helper . build…" at bounding box center [675, 253] width 252 height 315
type textarea "v"
type textarea "c"
paste textarea "[DOMAIN_NAME]("spikes")"
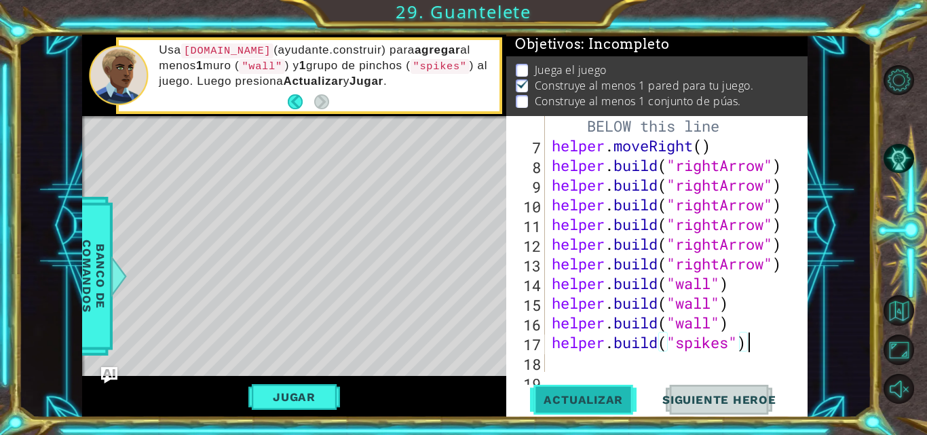
type textarea "[DOMAIN_NAME]("spikes")"
click at [576, 406] on span "Actualizar" at bounding box center [583, 400] width 107 height 14
click at [562, 415] on button "Actualizar" at bounding box center [583, 400] width 107 height 30
click at [306, 394] on button "Jugar" at bounding box center [294, 397] width 92 height 26
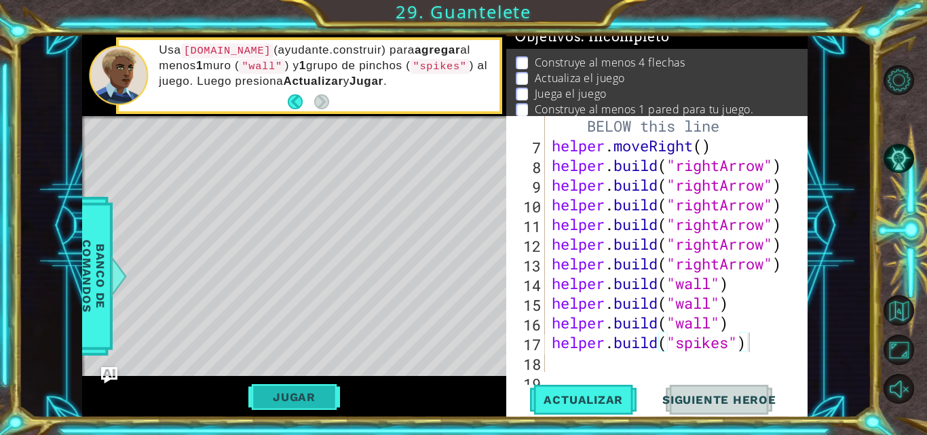
scroll to position [4, 0]
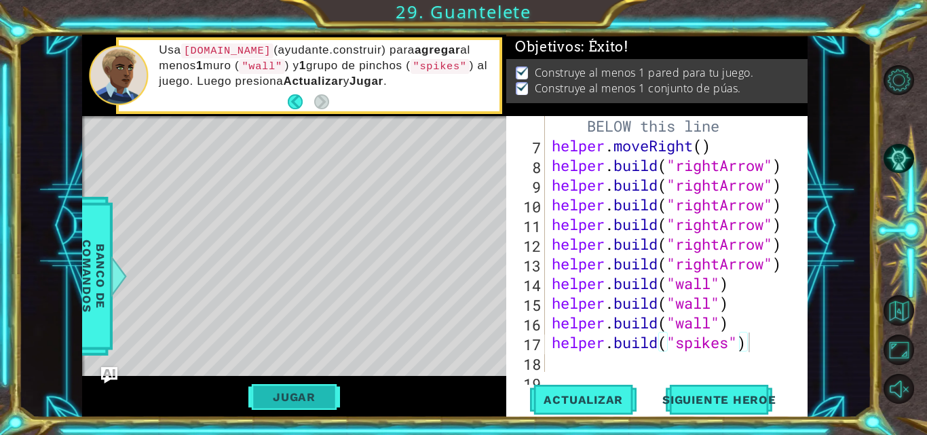
click at [302, 390] on button "Jugar" at bounding box center [294, 397] width 92 height 26
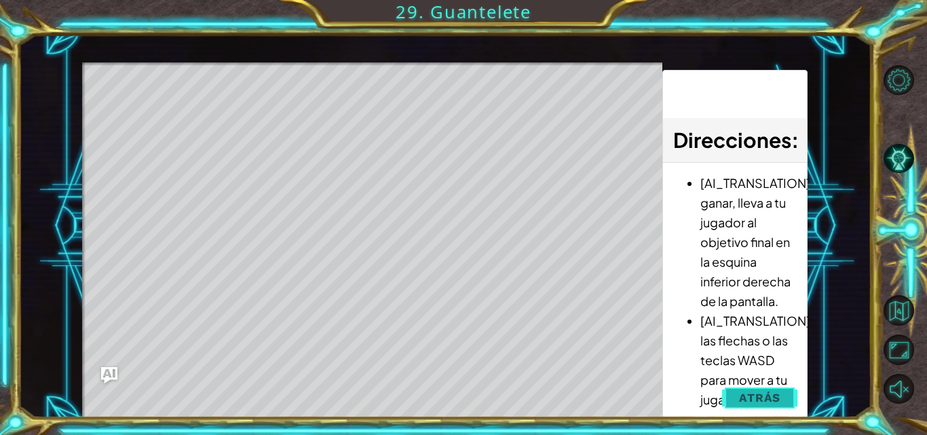
click at [785, 391] on button "Atrás" at bounding box center [759, 397] width 75 height 27
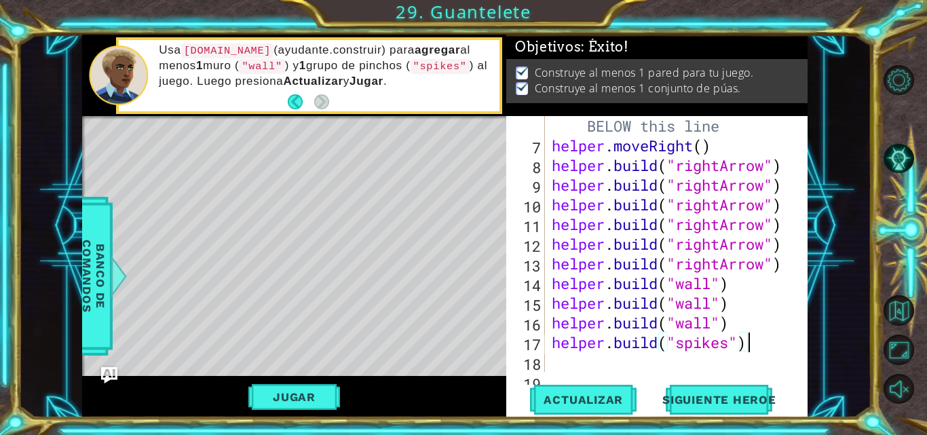
click at [763, 341] on div "# Build your Helper items BELOW this line helper . moveRight ( ) helper . build…" at bounding box center [675, 253] width 252 height 315
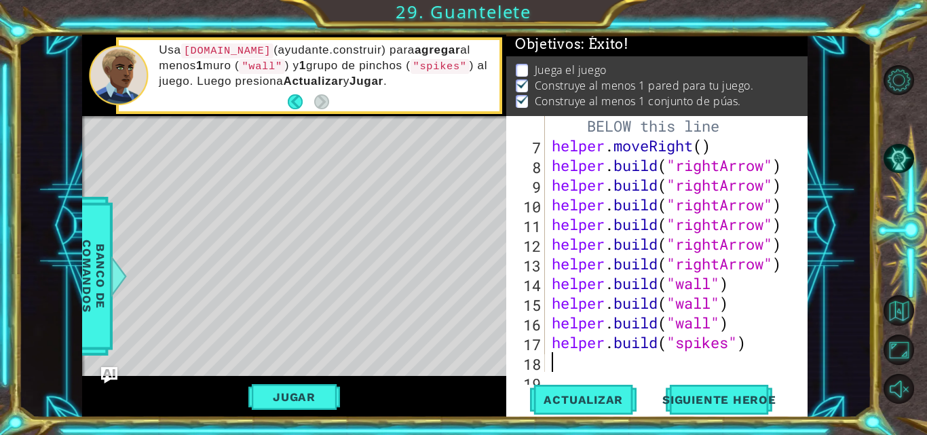
scroll to position [2, 0]
click at [326, 400] on button "Jugar" at bounding box center [294, 397] width 92 height 26
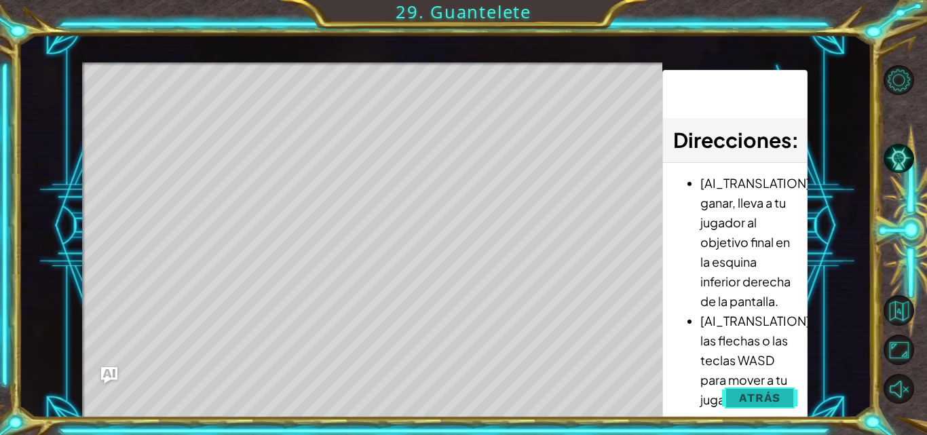
click at [759, 392] on span "Atrás" at bounding box center [759, 398] width 41 height 14
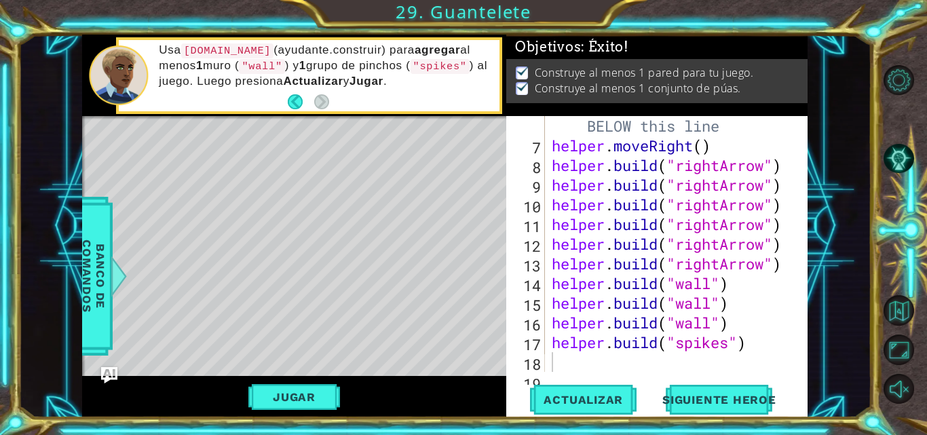
scroll to position [0, 0]
click at [322, 394] on button "Jugar" at bounding box center [294, 397] width 92 height 26
click at [697, 394] on button "Siguiente Heroe" at bounding box center [719, 400] width 141 height 30
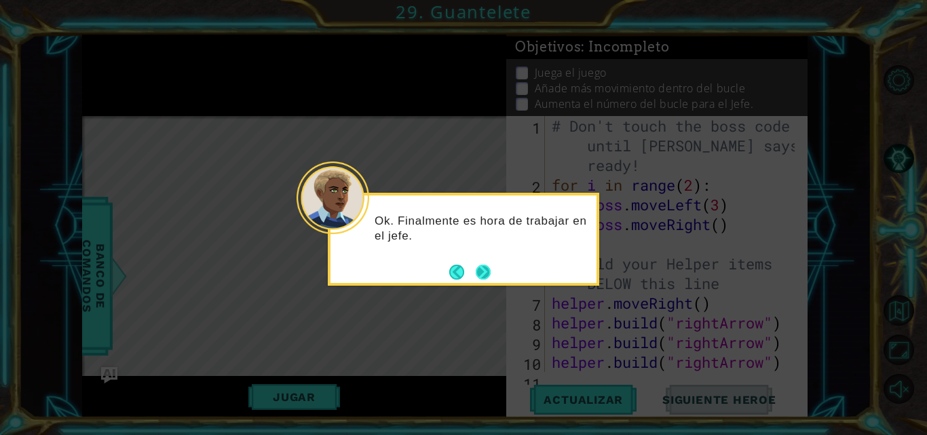
click at [488, 274] on button "Next" at bounding box center [483, 272] width 15 height 15
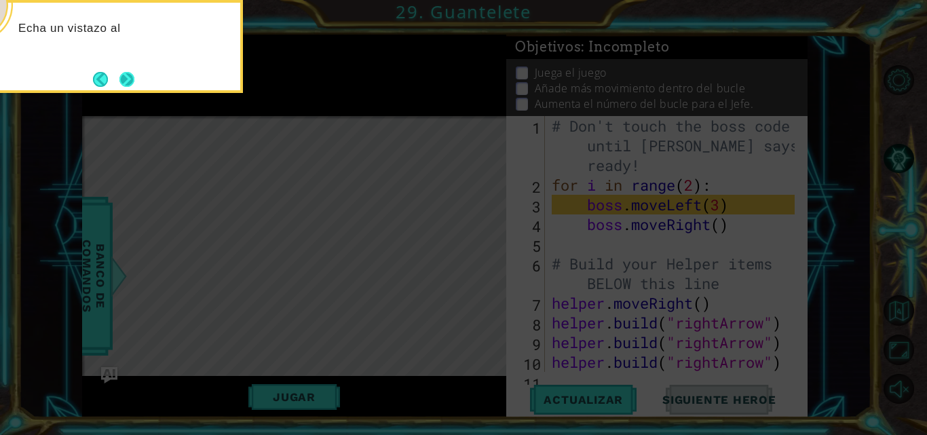
click at [132, 77] on button "Next" at bounding box center [126, 79] width 15 height 15
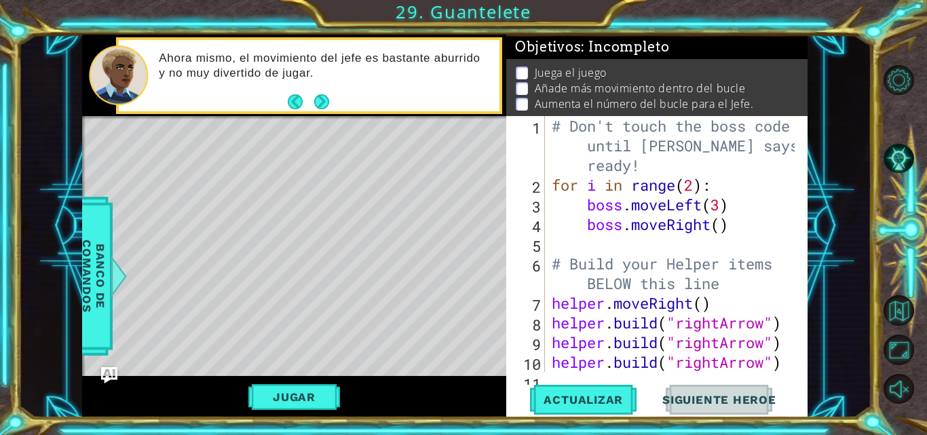
click at [320, 93] on footer at bounding box center [308, 102] width 41 height 20
click at [321, 98] on button "Next" at bounding box center [321, 101] width 15 height 15
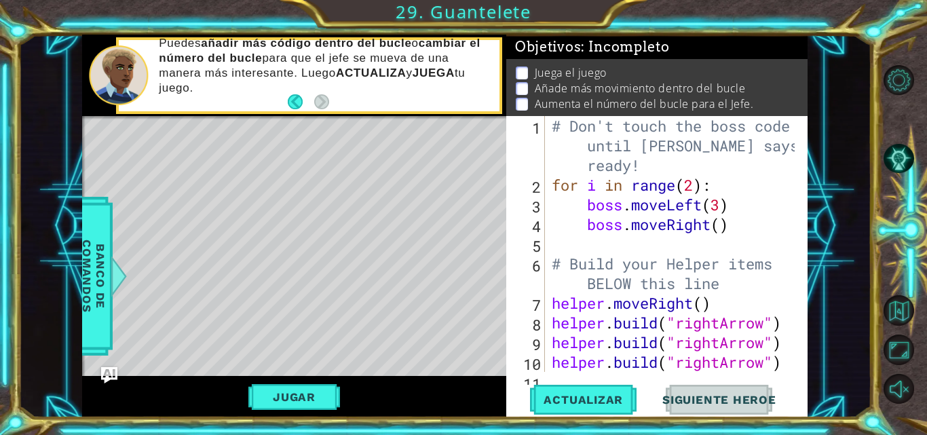
click at [722, 230] on div "# Don't touch the boss code until [PERSON_NAME] says you're ready! for i in ran…" at bounding box center [675, 283] width 252 height 335
click at [549, 408] on button "Actualizar" at bounding box center [583, 400] width 107 height 30
click at [311, 394] on button "Jugar" at bounding box center [294, 397] width 92 height 26
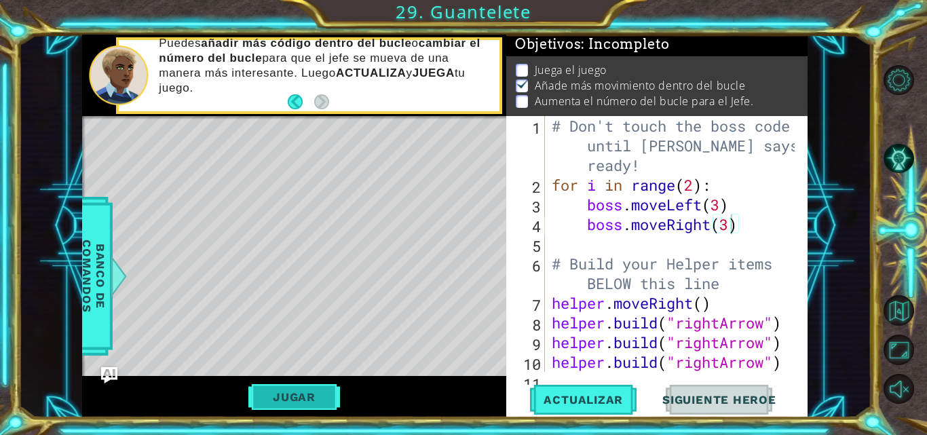
scroll to position [20, 0]
click at [311, 394] on button "Jugar" at bounding box center [294, 397] width 92 height 26
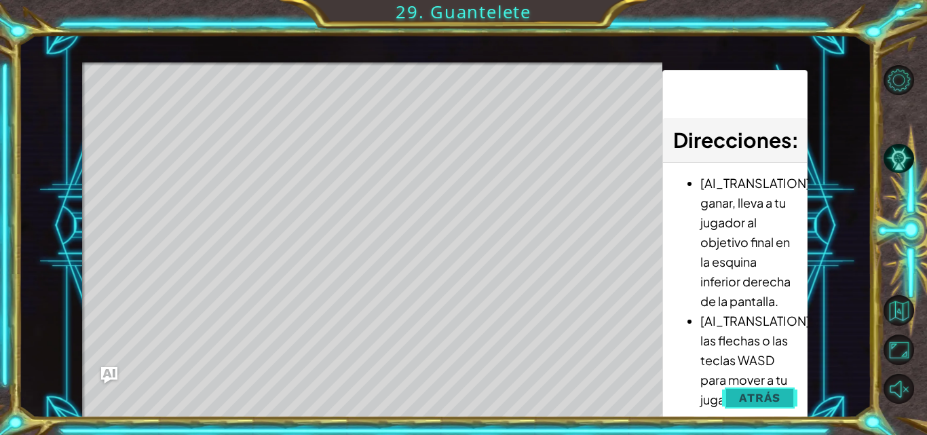
click at [742, 397] on span "Atrás" at bounding box center [759, 398] width 41 height 14
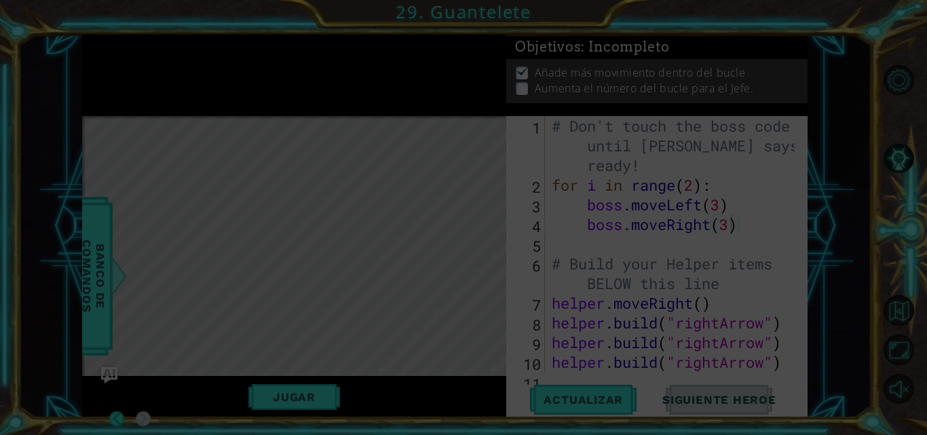
scroll to position [4, 0]
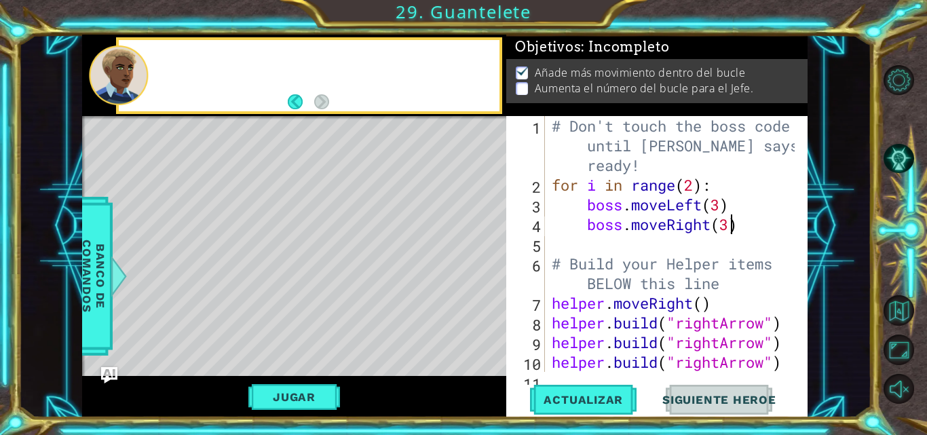
click at [694, 187] on div "# Don't touch the boss code until [PERSON_NAME] says you're ready! for i in ran…" at bounding box center [675, 283] width 252 height 335
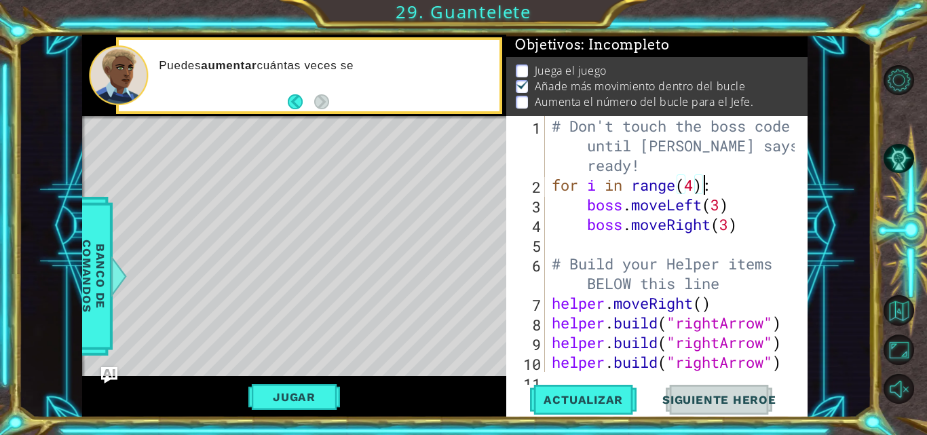
scroll to position [0, 0]
type textarea "for i in range(4):"
click at [601, 411] on button "Actualizar" at bounding box center [583, 400] width 107 height 30
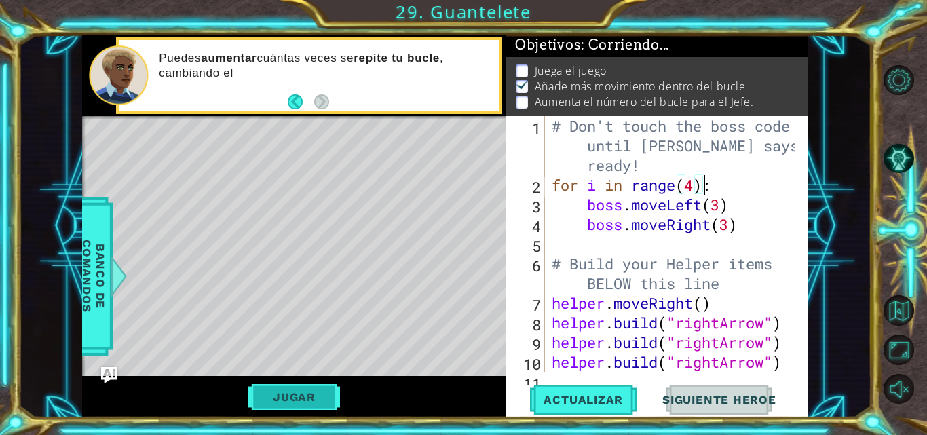
click at [320, 397] on button "Jugar" at bounding box center [294, 397] width 92 height 26
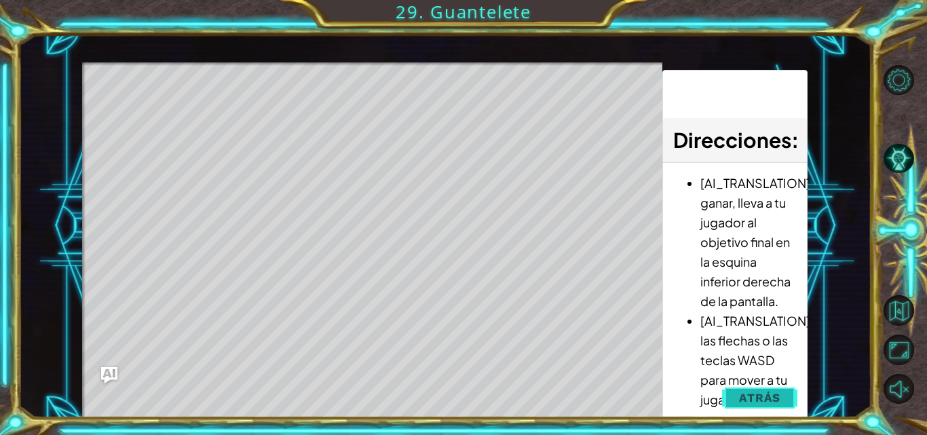
click at [735, 396] on button "Atrás" at bounding box center [759, 397] width 75 height 27
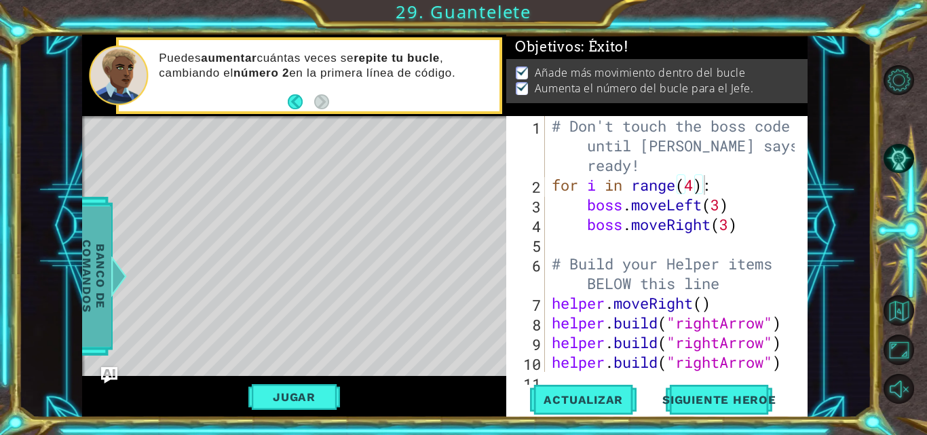
click at [88, 252] on span "Banco de comandos" at bounding box center [93, 276] width 35 height 140
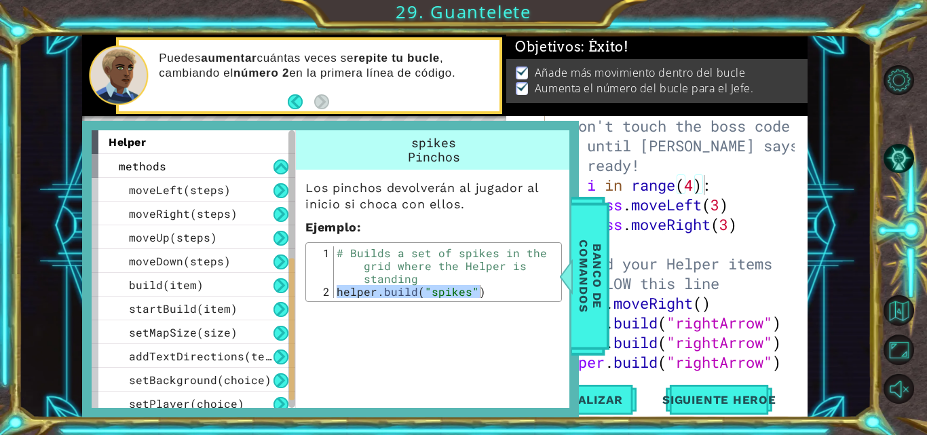
scroll to position [253, 0]
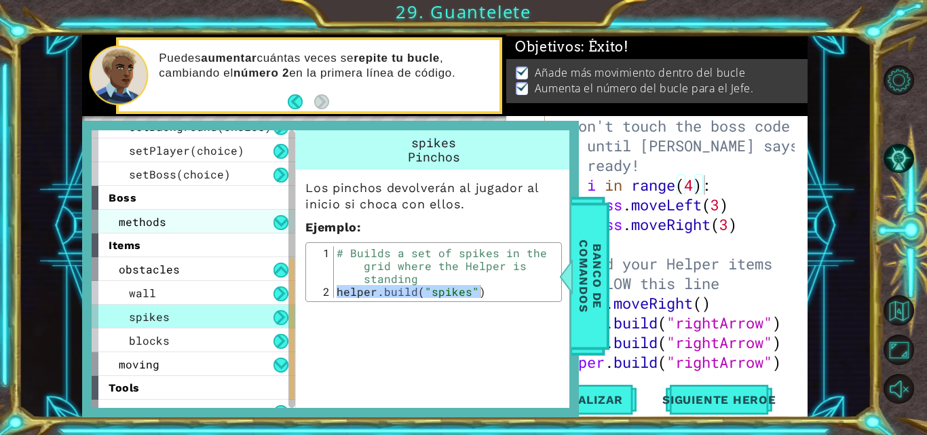
click at [273, 216] on div "methods" at bounding box center [194, 222] width 204 height 24
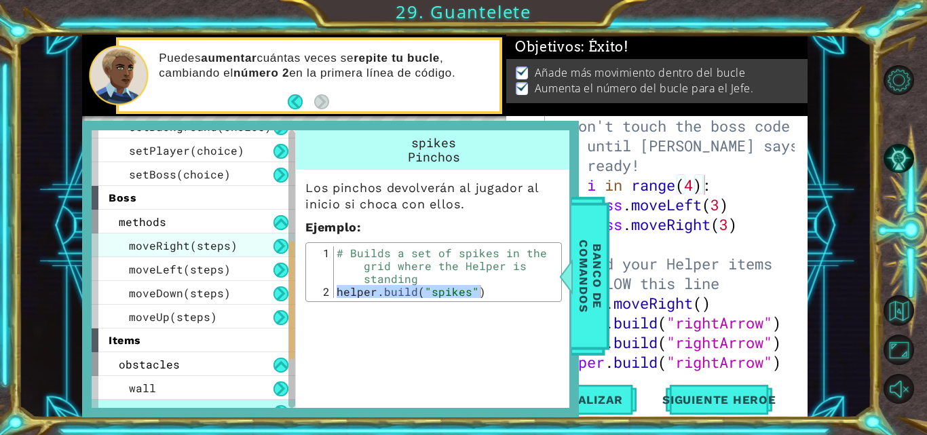
click at [242, 252] on div "moveRight(steps)" at bounding box center [194, 245] width 204 height 24
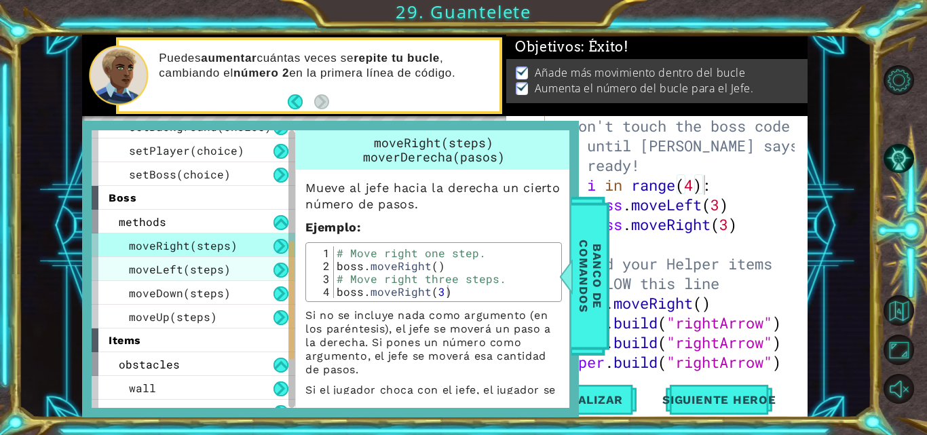
click at [257, 267] on div "moveLeft(steps)" at bounding box center [194, 269] width 204 height 24
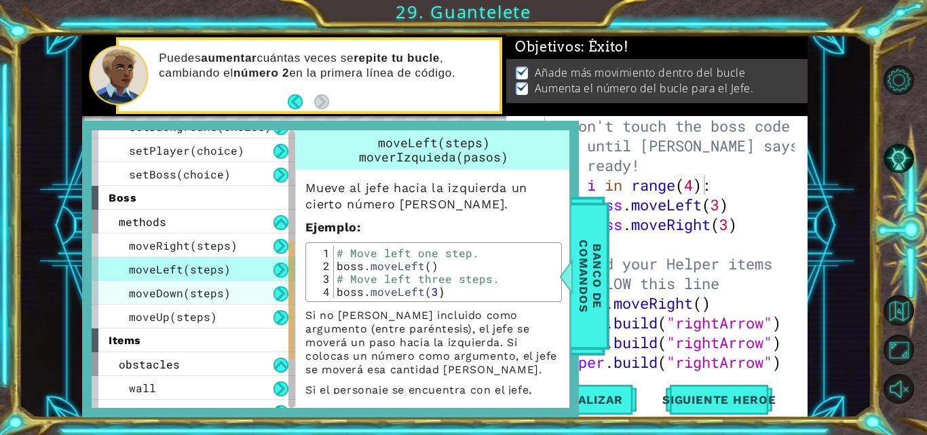
click at [244, 299] on div "moveDown(steps)" at bounding box center [194, 293] width 204 height 24
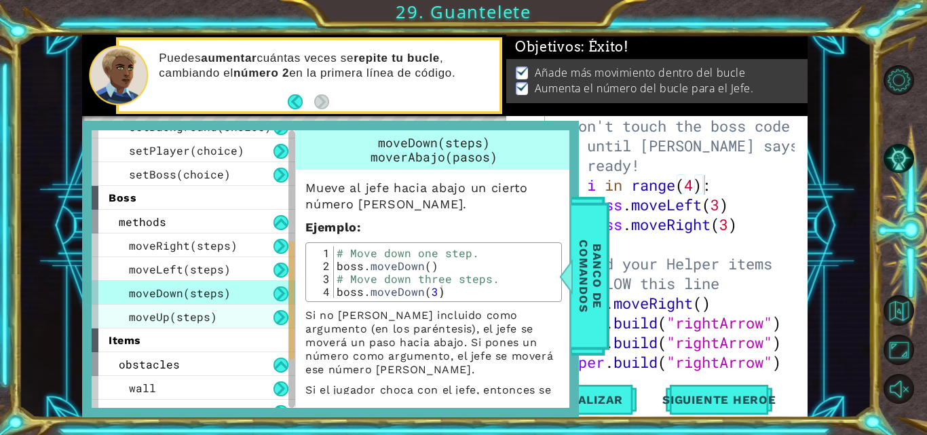
click at [238, 316] on div "moveUp(steps)" at bounding box center [194, 317] width 204 height 24
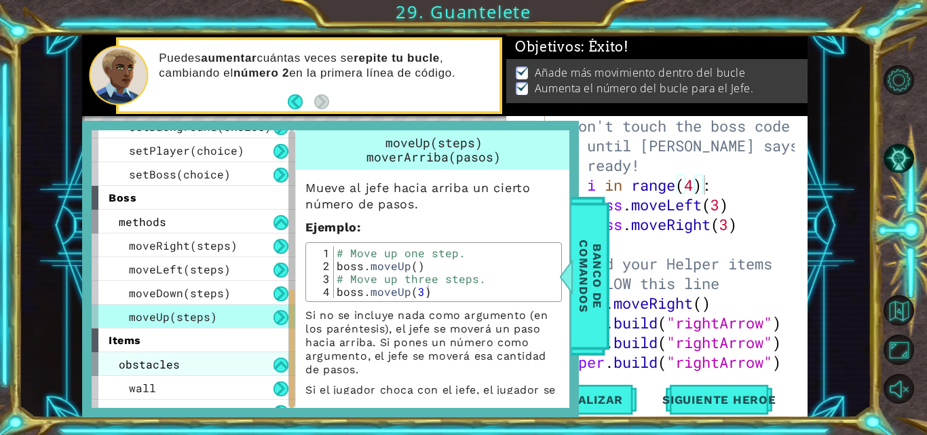
scroll to position [364, 0]
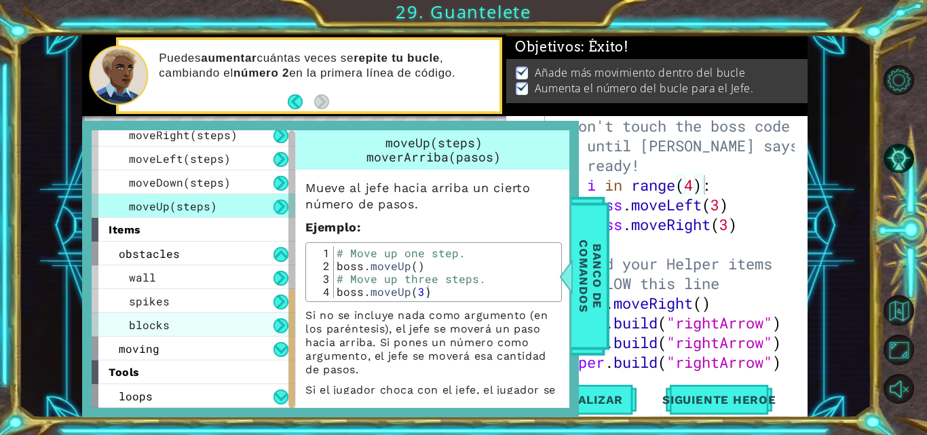
click at [164, 318] on span "blocks" at bounding box center [149, 325] width 41 height 14
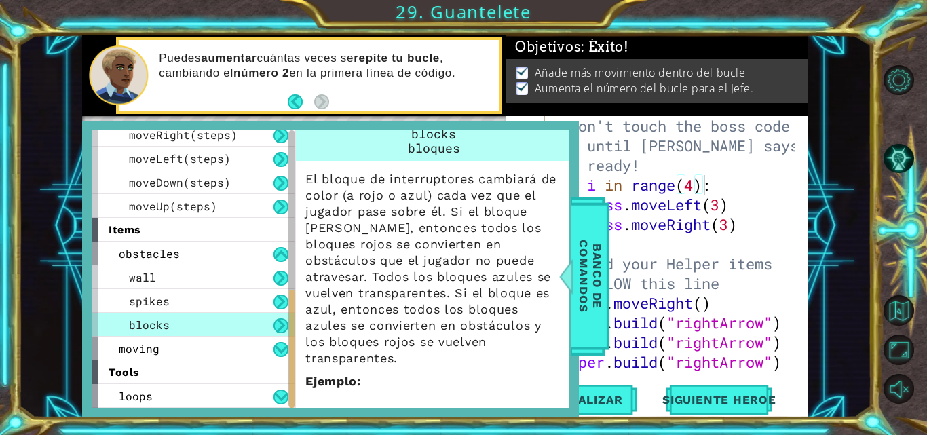
scroll to position [254, 0]
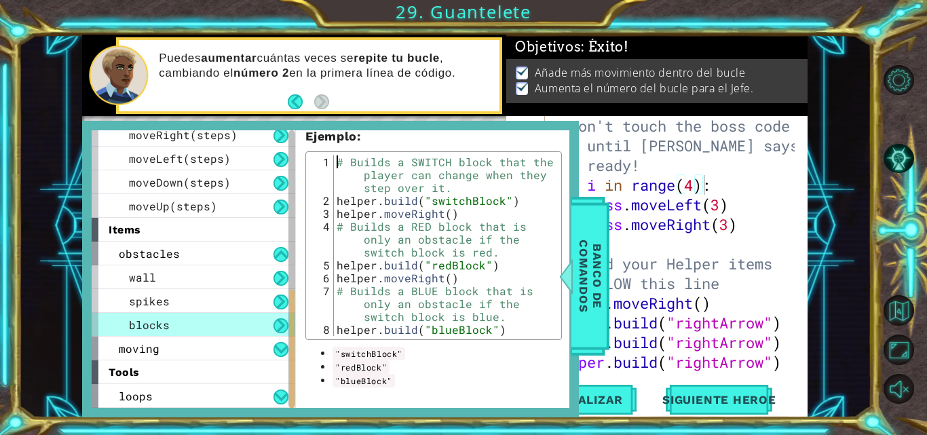
drag, startPoint x: 334, startPoint y: 165, endPoint x: 525, endPoint y: 326, distance: 250.0
click at [525, 326] on div "# Builds a SWITCH block that the player can change when they step over it. help…" at bounding box center [446, 271] width 224 height 232
type textarea "# Builds a BLUE block that is only an obstacle if the switch block is blue. [DO…"
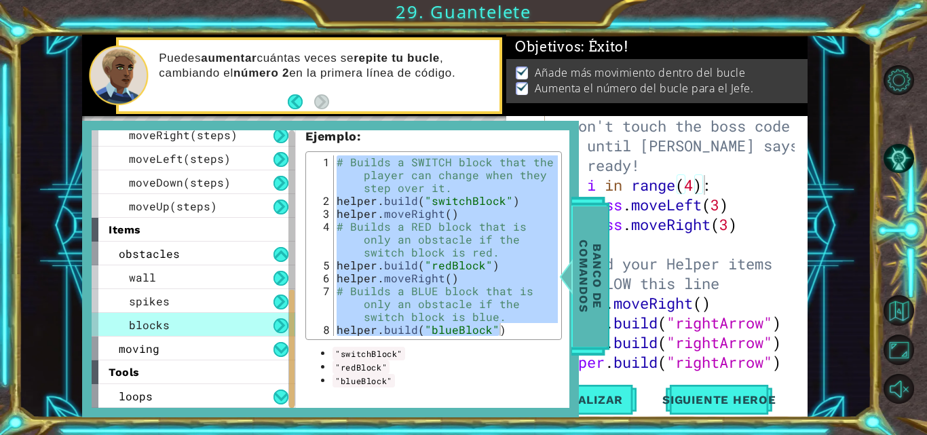
click at [574, 308] on span "Banco de comandos" at bounding box center [590, 276] width 35 height 140
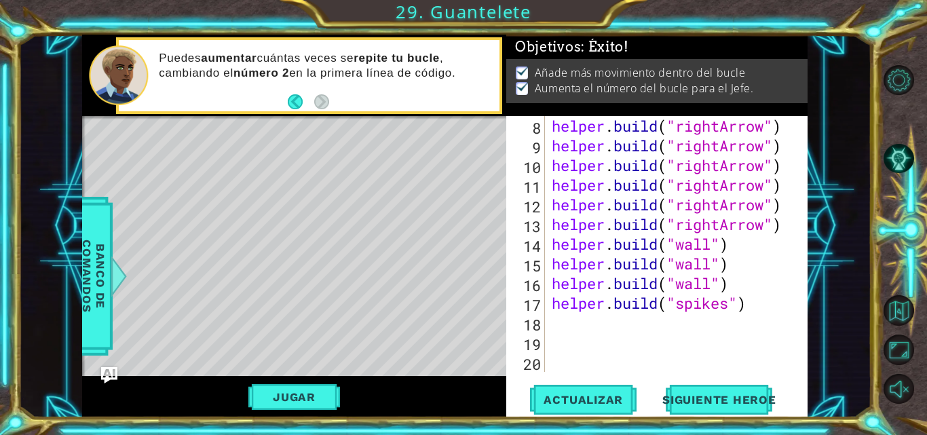
scroll to position [197, 0]
click at [753, 314] on div "helper . build ( "rightArrow" ) helper . build ( "rightArrow" ) helper . build …" at bounding box center [675, 263] width 252 height 295
paste textarea "[DOMAIN_NAME]("blueBlock")"
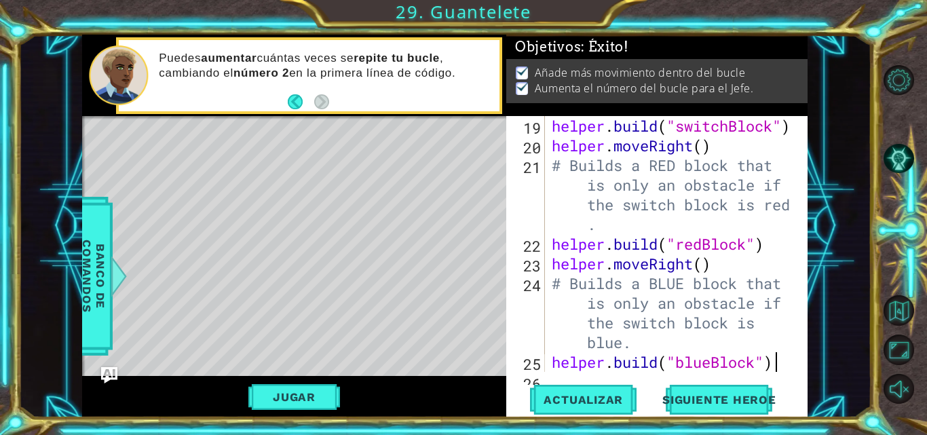
type textarea "[DOMAIN_NAME]("blueBlock")"
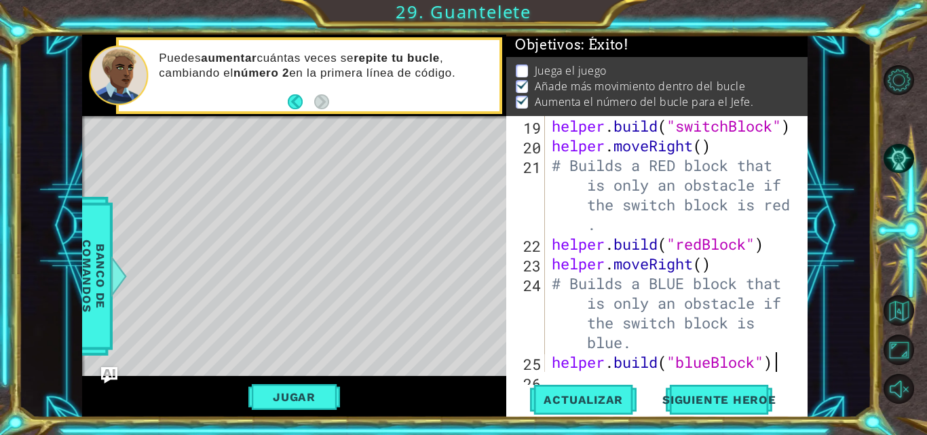
scroll to position [472, 0]
click at [561, 409] on button "Actualizar" at bounding box center [583, 400] width 107 height 30
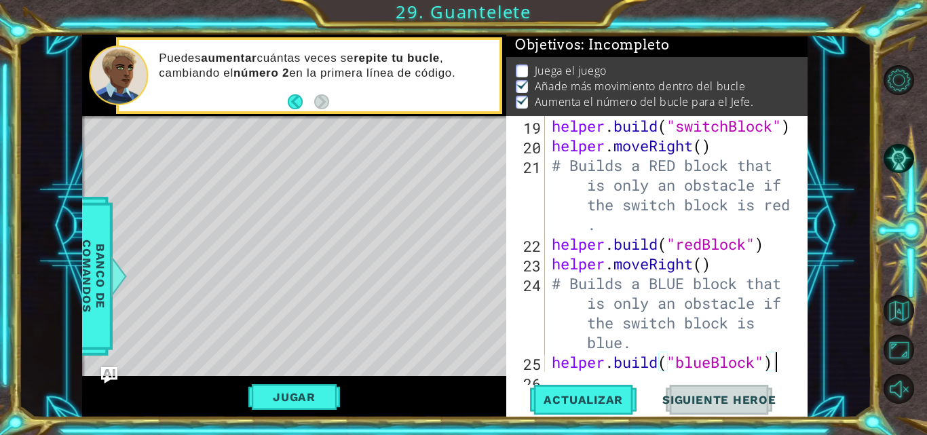
scroll to position [10, 0]
click at [600, 405] on span "Actualizar" at bounding box center [583, 400] width 107 height 14
click at [309, 395] on button "Jugar" at bounding box center [294, 397] width 92 height 26
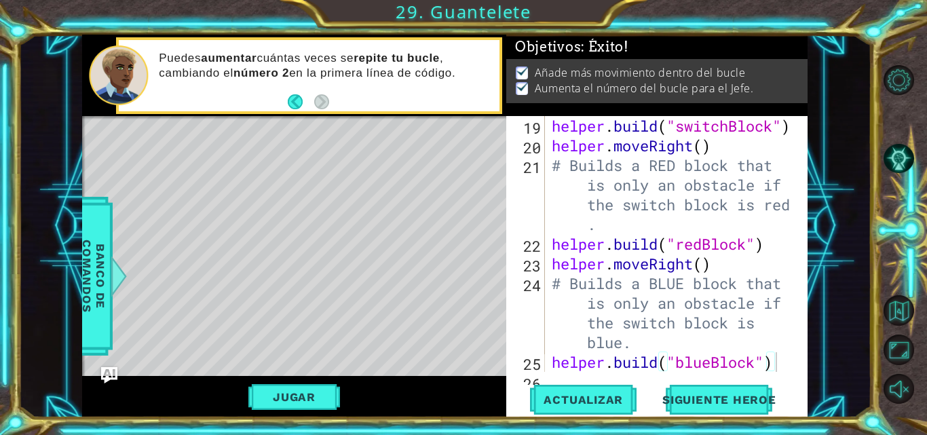
scroll to position [4, 0]
click at [580, 84] on p "Aumenta el número del bucle para el Jefe." at bounding box center [644, 88] width 219 height 15
click at [117, 293] on div at bounding box center [119, 276] width 17 height 41
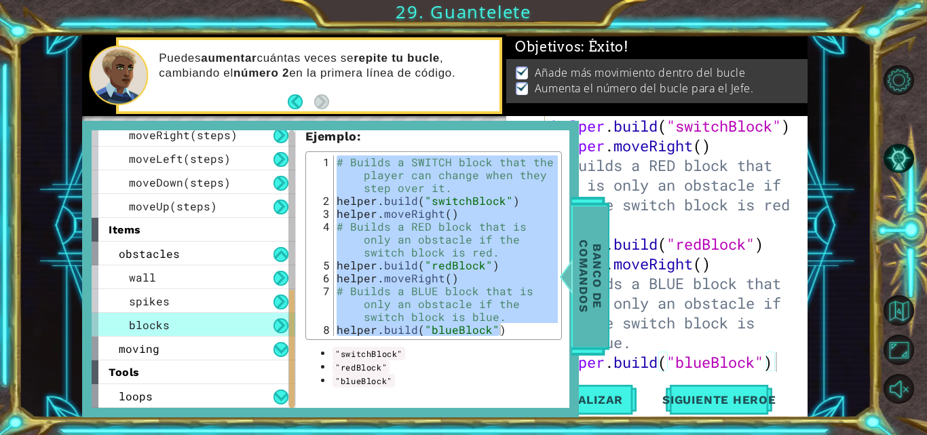
click at [576, 239] on span "Banco de comandos" at bounding box center [590, 276] width 35 height 140
